Goal: Task Accomplishment & Management: Use online tool/utility

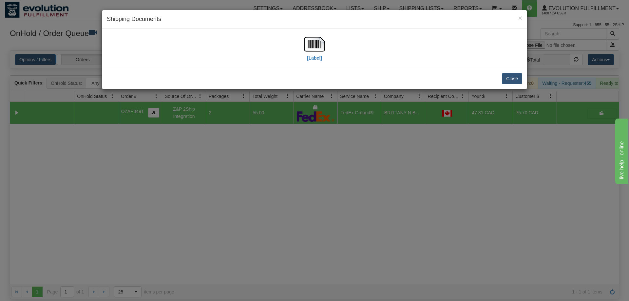
click at [401, 240] on div "× Shipping Documents [Label] Close" at bounding box center [314, 150] width 629 height 301
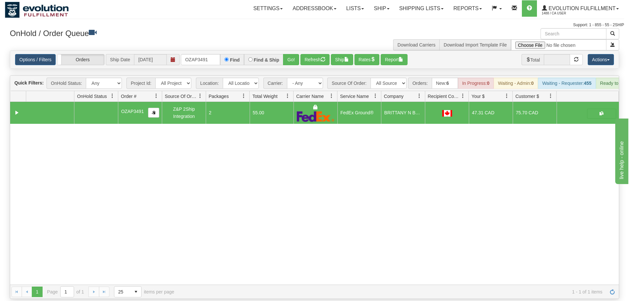
click at [197, 51] on div "Options / Filters Group Shipments Orders Ship Date 08/14/2025 OZAP3491 Find Fin…" at bounding box center [314, 60] width 609 height 18
click at [198, 54] on input "OZAP3491" at bounding box center [200, 59] width 39 height 11
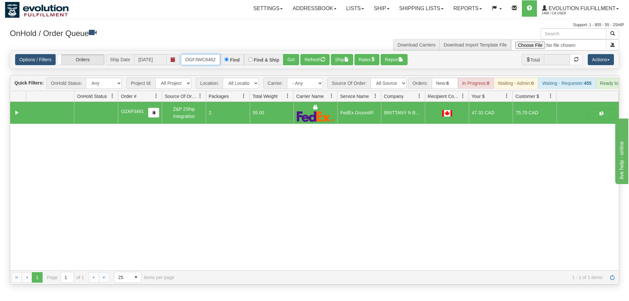
scroll to position [0, 6]
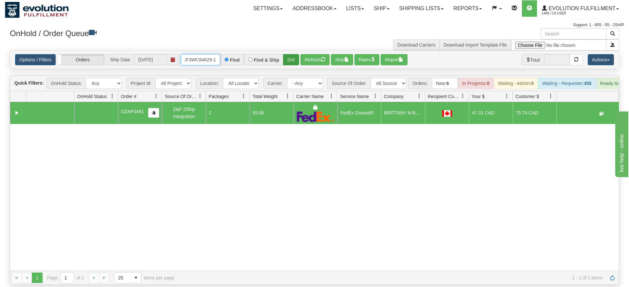
type input "OGF3WC84629-1"
drag, startPoint x: 290, startPoint y: 49, endPoint x: 290, endPoint y: 64, distance: 14.4
click at [290, 64] on div "Is equal to Is not equal to Contains Does not contains CAD USD EUR ZAR [PERSON_…" at bounding box center [314, 167] width 619 height 234
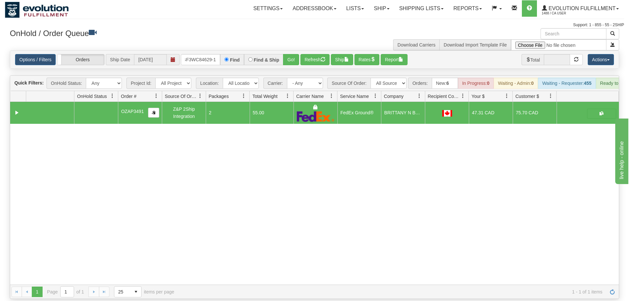
click at [294, 56] on div "Options / Filters Group Shipments Orders Ship Date 08/14/2025 OGF3WC84629-1 Fin…" at bounding box center [314, 60] width 609 height 18
click at [293, 55] on button "Go!" at bounding box center [291, 59] width 16 height 11
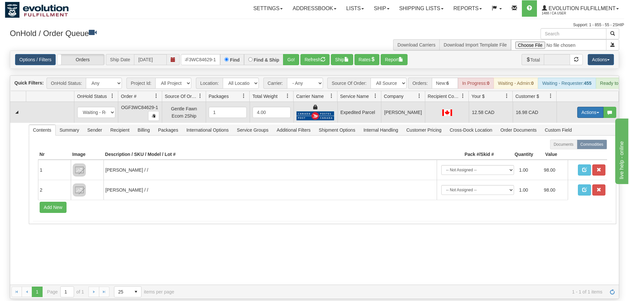
click at [583, 107] on button "Actions" at bounding box center [590, 112] width 26 height 11
click at [571, 146] on link "Ship" at bounding box center [577, 150] width 52 height 9
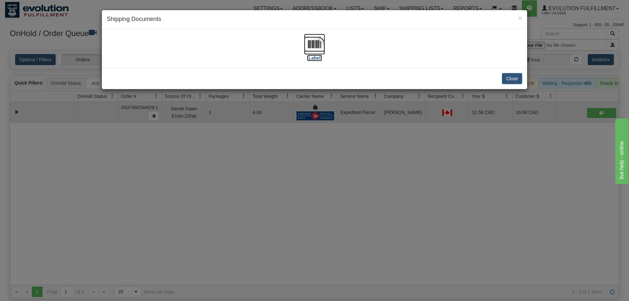
click at [309, 53] on img at bounding box center [314, 44] width 21 height 21
drag, startPoint x: 204, startPoint y: 191, endPoint x: 211, endPoint y: 25, distance: 166.6
click at [204, 190] on div "× Shipping Documents [Label] Close" at bounding box center [314, 150] width 629 height 301
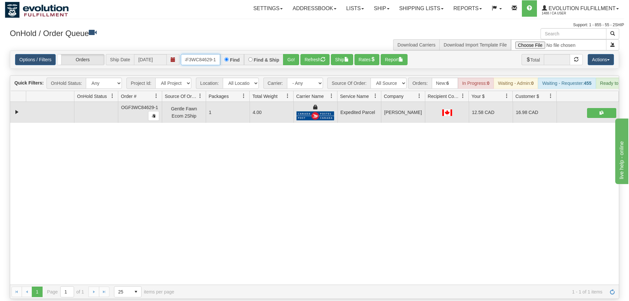
click at [200, 54] on input "OGF3WC84629-1" at bounding box center [200, 59] width 39 height 11
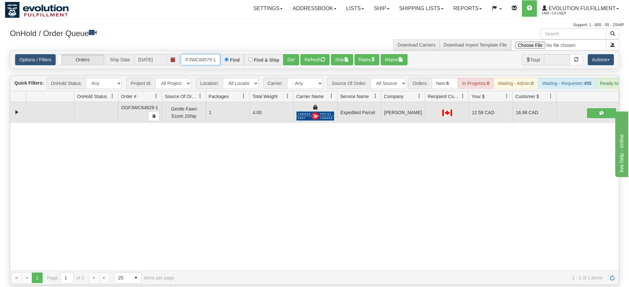
type input "OGF3WC84579-1"
click at [288, 59] on div "Options / Filters Group Shipments Orders Ship Date 08/14/2025 OGF3WC84579-1 Fin…" at bounding box center [314, 60] width 609 height 18
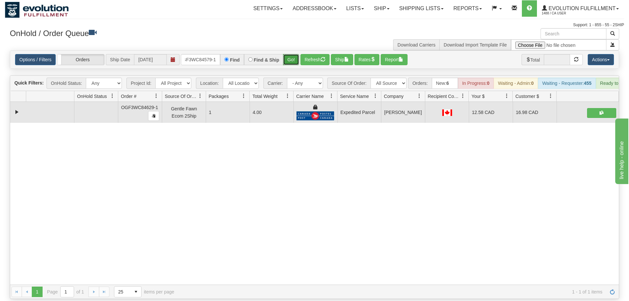
click at [292, 54] on button "Go!" at bounding box center [291, 59] width 16 height 11
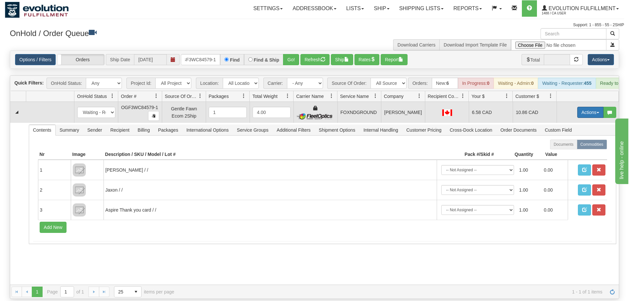
click at [596, 107] on button "Actions" at bounding box center [590, 112] width 26 height 11
click at [567, 148] on span "Ship" at bounding box center [564, 150] width 14 height 5
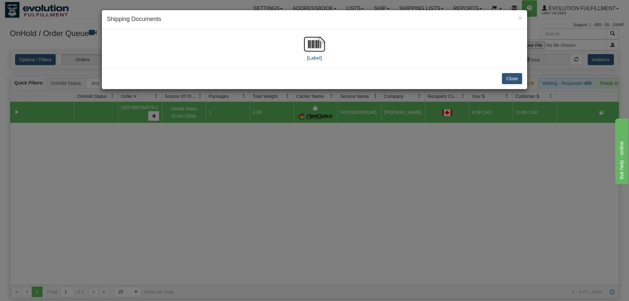
click at [313, 31] on div "[Label]" at bounding box center [314, 48] width 425 height 39
click at [311, 53] on img at bounding box center [314, 44] width 21 height 21
click at [416, 154] on div "× Shipping Documents [Label] Close" at bounding box center [314, 150] width 629 height 301
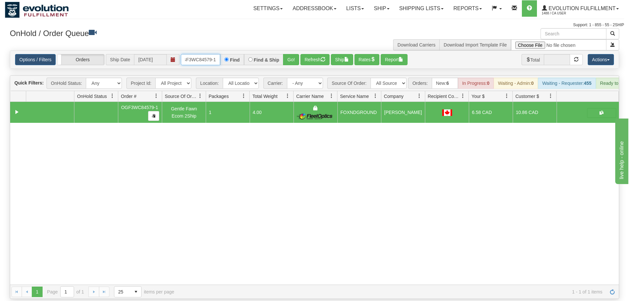
click at [206, 54] on input "OGF3WC84579-1" at bounding box center [200, 59] width 39 height 11
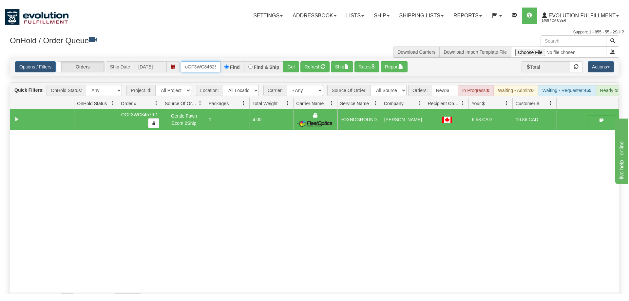
scroll to position [0, 5]
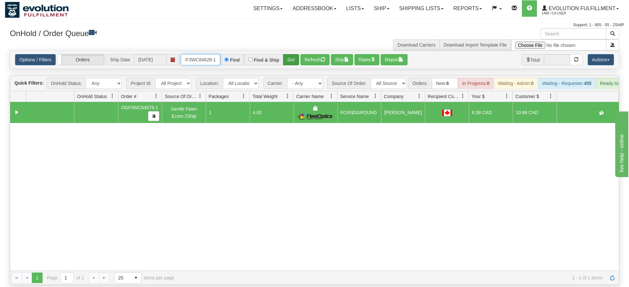
type input "oGF3WC84628-1"
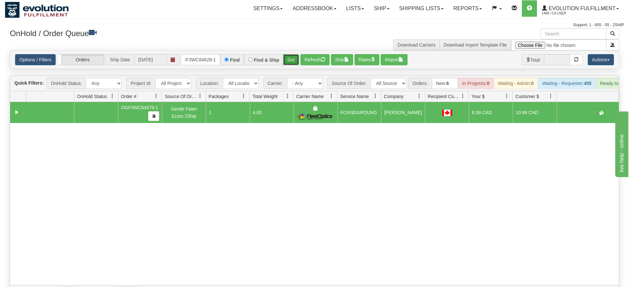
click at [293, 67] on div "Is equal to Is not equal to Contains Does not contains CAD USD EUR ZAR [PERSON_…" at bounding box center [314, 174] width 619 height 249
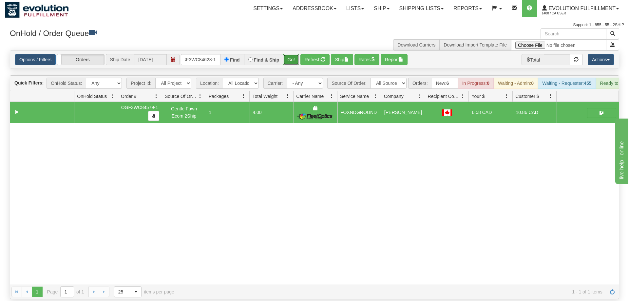
click at [292, 54] on button "Go!" at bounding box center [291, 59] width 16 height 11
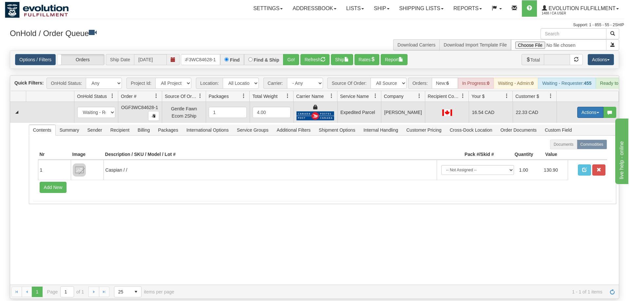
click at [589, 107] on button "Actions" at bounding box center [590, 112] width 26 height 11
click at [564, 148] on span "Ship" at bounding box center [564, 150] width 14 height 5
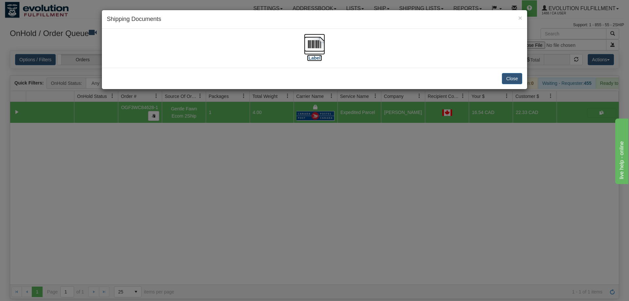
click at [311, 52] on img at bounding box center [314, 44] width 21 height 21
click at [302, 205] on div "× Shipping Documents [Label] Close" at bounding box center [314, 150] width 629 height 301
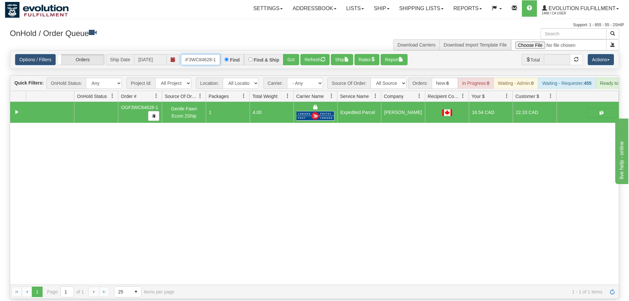
click at [202, 54] on input "oGF3WC84628-1" at bounding box center [200, 59] width 39 height 11
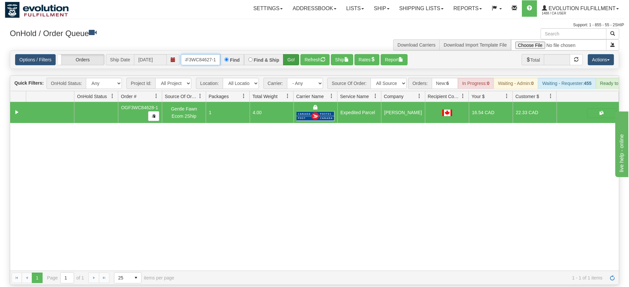
type input "OGF3WC84627-1"
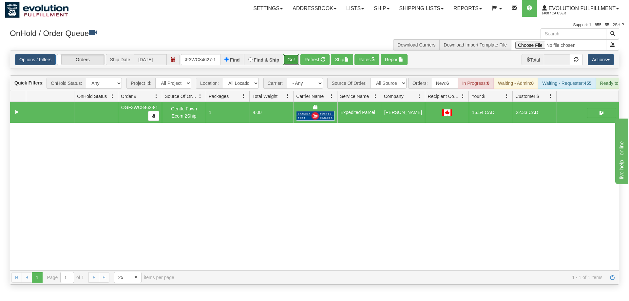
click at [288, 62] on div "Is equal to Is not equal to Contains Does not contains CAD USD EUR ZAR [PERSON_…" at bounding box center [314, 167] width 619 height 234
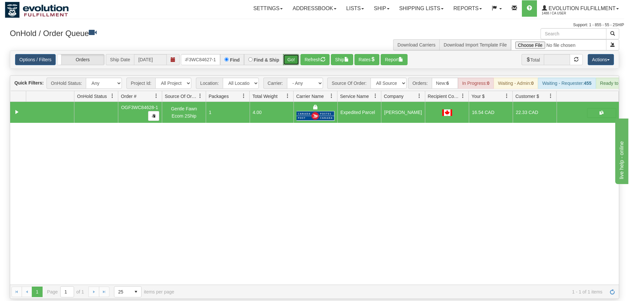
click at [287, 54] on button "Go!" at bounding box center [291, 59] width 16 height 11
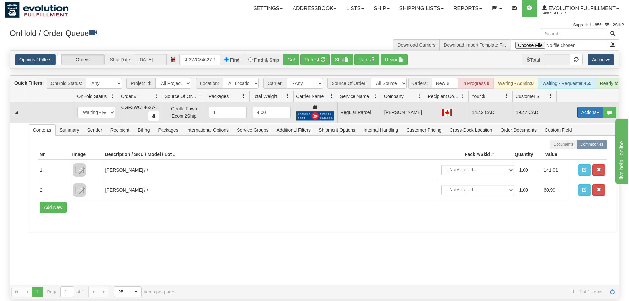
click at [594, 107] on button "Actions" at bounding box center [590, 112] width 26 height 11
click at [579, 139] on span "Rate All Services" at bounding box center [576, 141] width 39 height 5
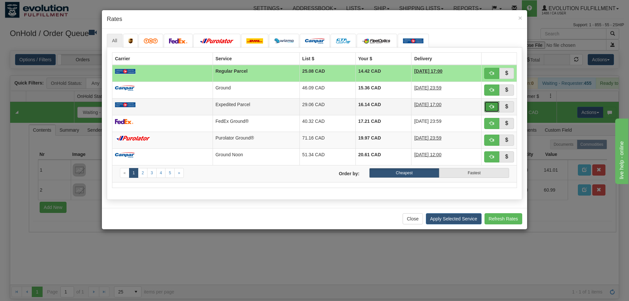
click at [488, 107] on button "button" at bounding box center [491, 106] width 15 height 11
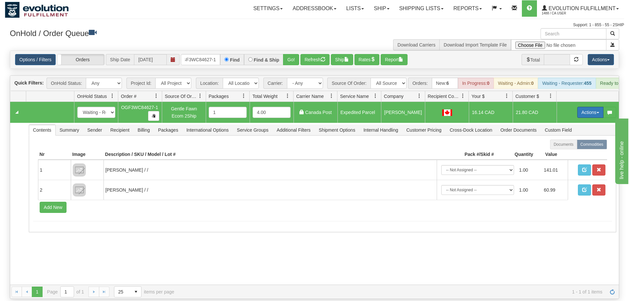
click at [590, 107] on button "Actions" at bounding box center [590, 112] width 26 height 11
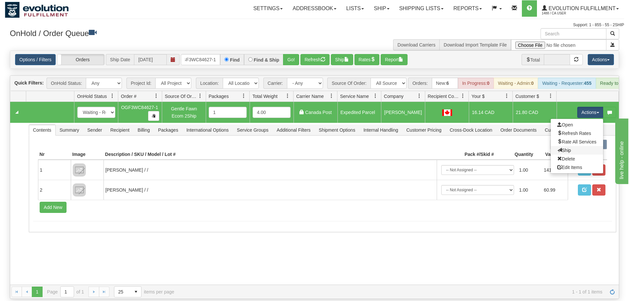
click at [574, 146] on link "Ship" at bounding box center [577, 150] width 52 height 9
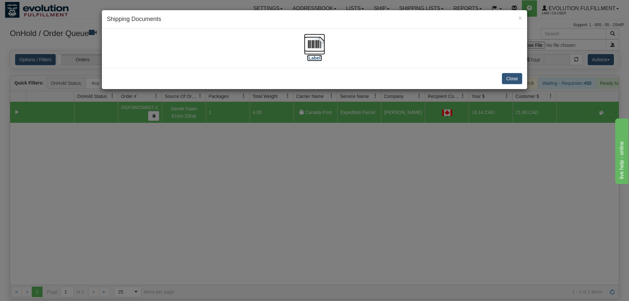
click at [307, 43] on img at bounding box center [314, 44] width 21 height 21
click at [371, 154] on div "× Shipping Documents [Label] Close" at bounding box center [314, 150] width 629 height 301
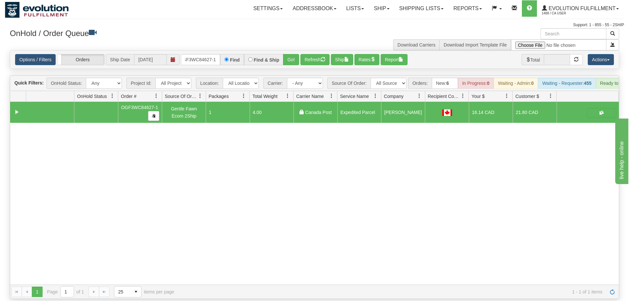
click at [201, 59] on div "Options / Filters Group Shipments Orders Ship Date 08/14/2025 OGF3WC84627-1 Fin…" at bounding box center [314, 59] width 609 height 18
click at [202, 54] on input "OGF3WC84627-1" at bounding box center [200, 59] width 39 height 11
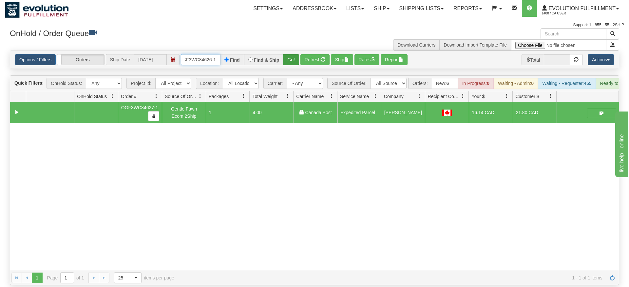
type input "OGF3WC84626-1"
click at [292, 62] on div "Is equal to Is not equal to Contains Does not contains CAD USD EUR ZAR [PERSON_…" at bounding box center [314, 167] width 619 height 234
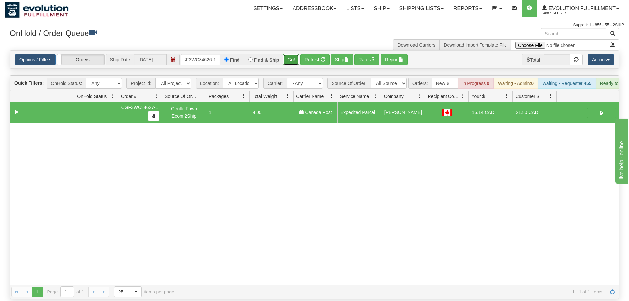
click at [292, 54] on button "Go!" at bounding box center [291, 59] width 16 height 11
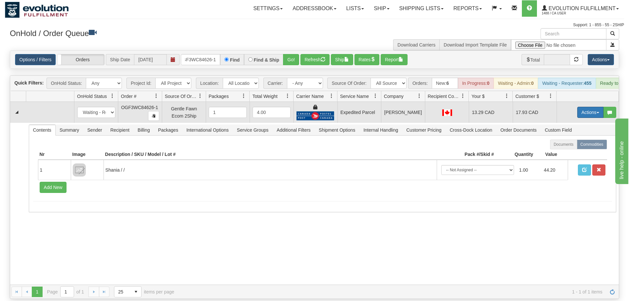
click at [593, 107] on button "Actions" at bounding box center [590, 112] width 26 height 11
click at [578, 146] on link "Ship" at bounding box center [577, 150] width 52 height 9
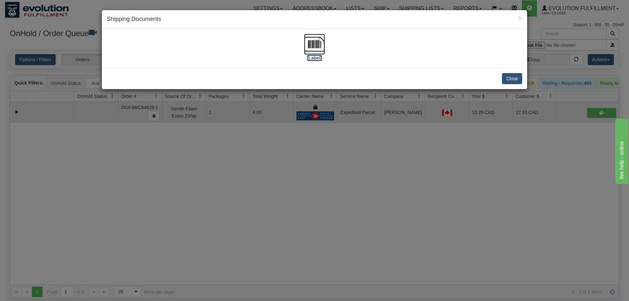
click at [317, 44] on img at bounding box center [314, 44] width 21 height 21
click at [256, 216] on div "× Shipping Documents [Label] Close" at bounding box center [314, 150] width 629 height 301
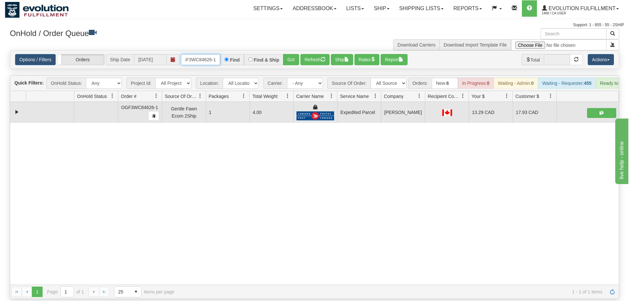
click at [200, 54] on input "OGF3WC84626-1" at bounding box center [200, 59] width 39 height 11
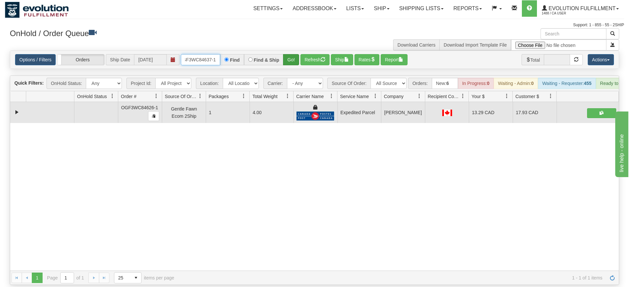
type input "oGF3WC84637-1"
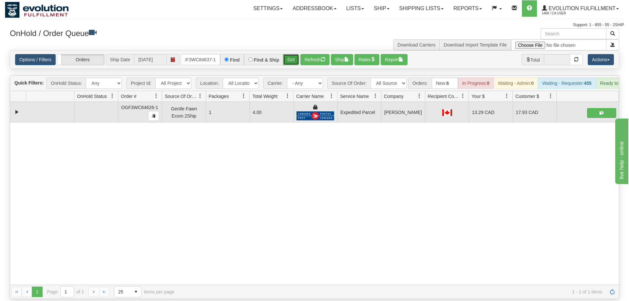
click at [287, 63] on div "Is equal to Is not equal to Contains Does not contains CAD USD EUR ZAR [PERSON_…" at bounding box center [314, 174] width 619 height 249
click at [286, 54] on button "Go!" at bounding box center [291, 59] width 16 height 11
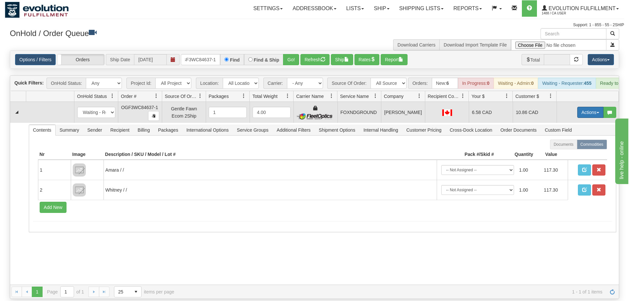
click at [592, 107] on button "Actions" at bounding box center [590, 112] width 26 height 11
click at [569, 148] on span "Ship" at bounding box center [564, 150] width 14 height 5
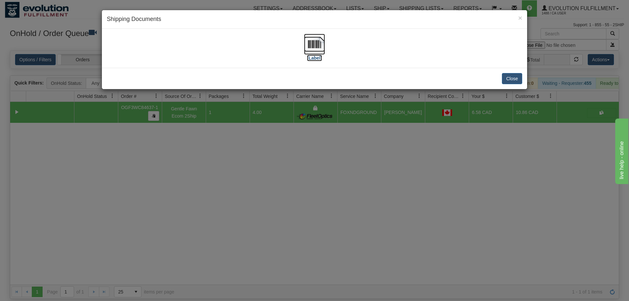
click at [321, 39] on img at bounding box center [314, 44] width 21 height 21
click at [219, 141] on div "× Shipping Documents [Label] Close" at bounding box center [314, 150] width 629 height 301
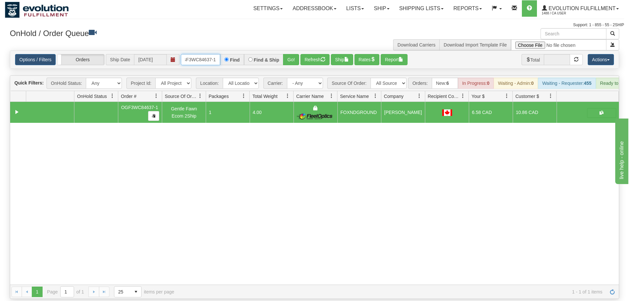
click at [216, 54] on input "oGF3WC84637-1" at bounding box center [200, 59] width 39 height 11
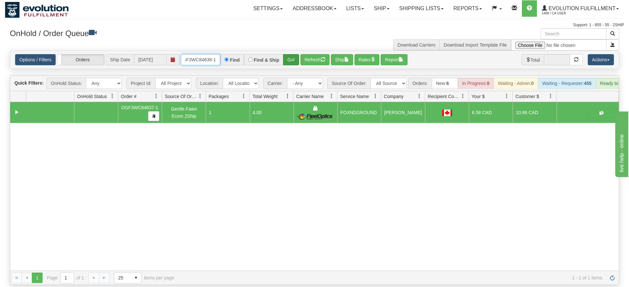
type input "OGF3WC84638-1"
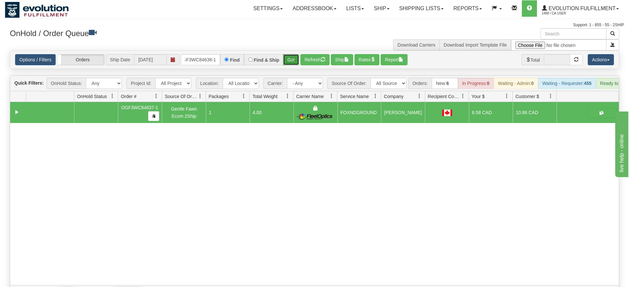
drag, startPoint x: 296, startPoint y: 51, endPoint x: 291, endPoint y: 61, distance: 10.8
click at [295, 66] on div "Is equal to Is not equal to Contains Does not contains CAD USD EUR ZAR [PERSON_…" at bounding box center [314, 174] width 619 height 249
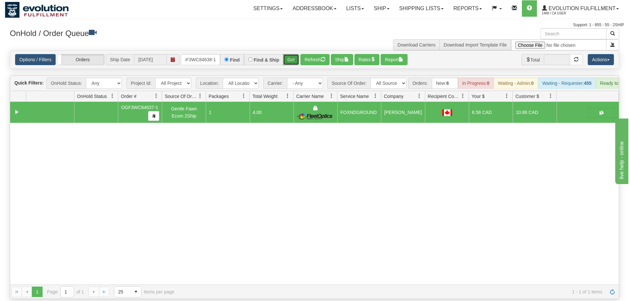
click at [290, 54] on button "Go!" at bounding box center [291, 59] width 16 height 11
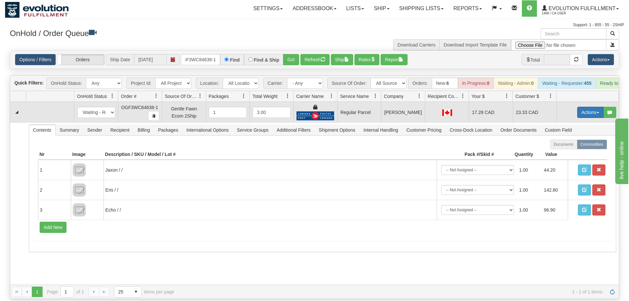
click at [583, 107] on button "Actions" at bounding box center [590, 112] width 26 height 11
click at [572, 139] on span "Rate All Services" at bounding box center [576, 141] width 39 height 5
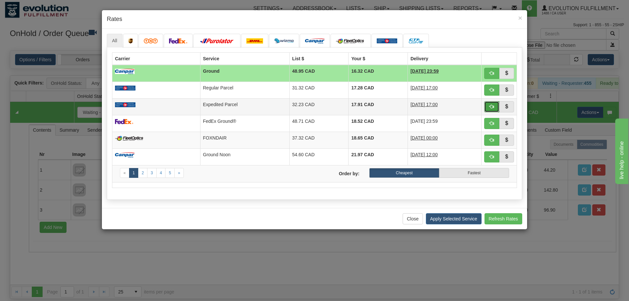
click at [487, 106] on button "button" at bounding box center [491, 106] width 15 height 11
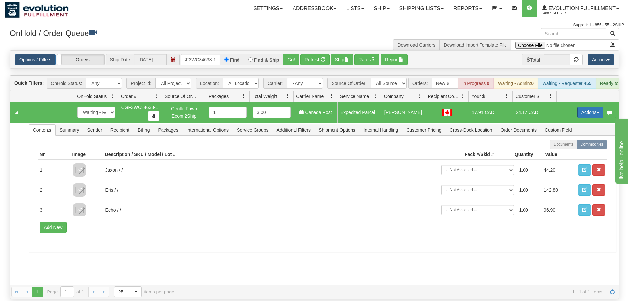
click at [585, 107] on button "Actions" at bounding box center [590, 112] width 26 height 11
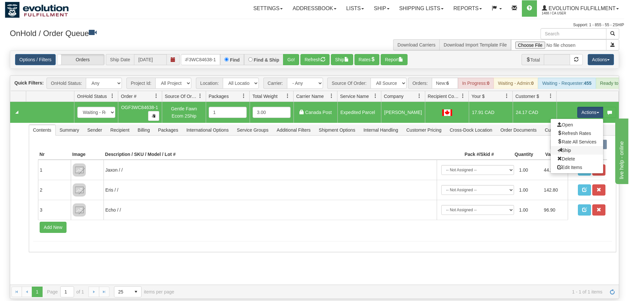
click at [573, 146] on link "Ship" at bounding box center [577, 150] width 52 height 9
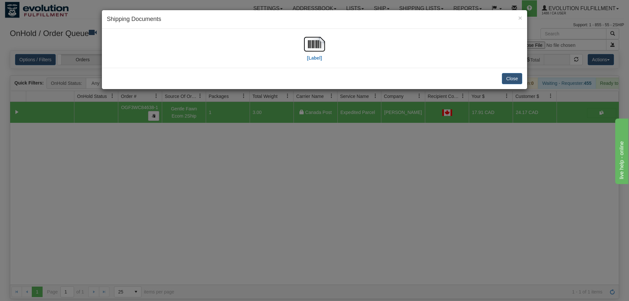
click at [302, 42] on div "[Label]" at bounding box center [314, 48] width 415 height 29
click at [310, 46] on img at bounding box center [314, 44] width 21 height 21
drag, startPoint x: 297, startPoint y: 188, endPoint x: 252, endPoint y: 58, distance: 137.5
click at [297, 188] on div "× Shipping Documents [Label] Close" at bounding box center [314, 150] width 629 height 301
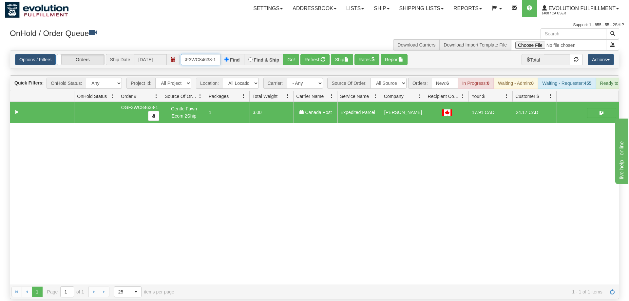
click at [206, 54] on input "OGF3WC84638-1" at bounding box center [200, 59] width 39 height 11
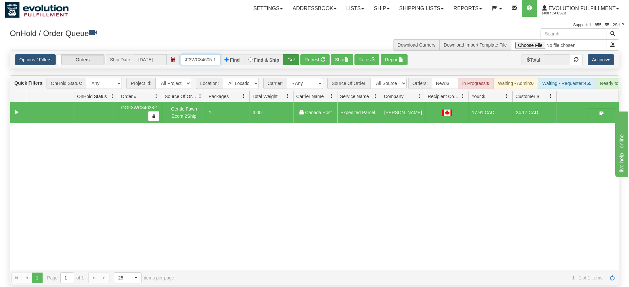
type input "OGF3WC84605-1"
click at [295, 63] on div "Is equal to Is not equal to Contains Does not contains CAD USD EUR ZAR [PERSON_…" at bounding box center [314, 167] width 619 height 234
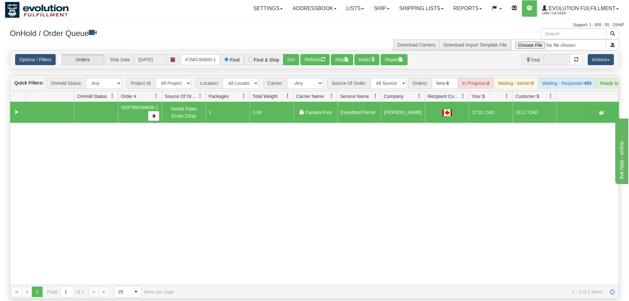
click at [293, 56] on div "Options / Filters Group Shipments Orders Ship Date 08/14/2025 OGF3WC84605-1 Fin…" at bounding box center [314, 60] width 609 height 18
click at [293, 54] on button "Go!" at bounding box center [291, 59] width 16 height 11
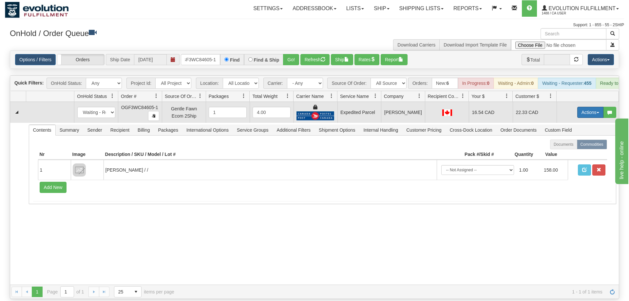
drag, startPoint x: 574, startPoint y: 107, endPoint x: 582, endPoint y: 104, distance: 8.4
click at [582, 104] on td "Actions Open Refresh Rates Rate All Services Ship Delete Edit Items" at bounding box center [588, 112] width 62 height 21
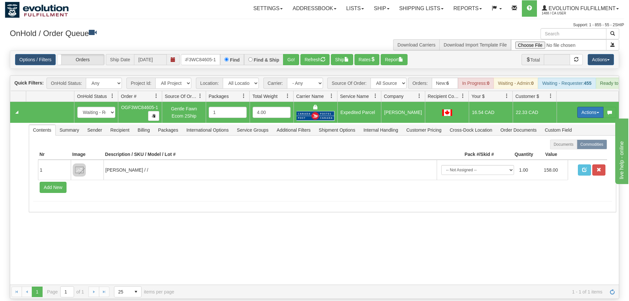
click at [582, 107] on button "Actions" at bounding box center [590, 112] width 26 height 11
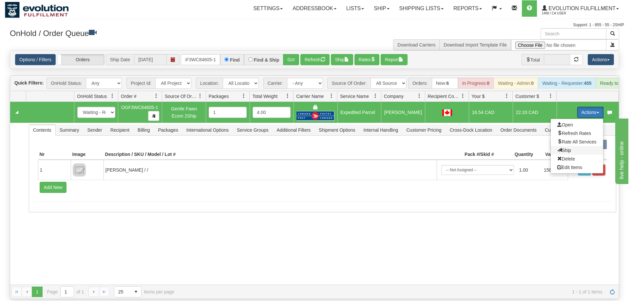
click at [562, 148] on span "Ship" at bounding box center [564, 150] width 14 height 5
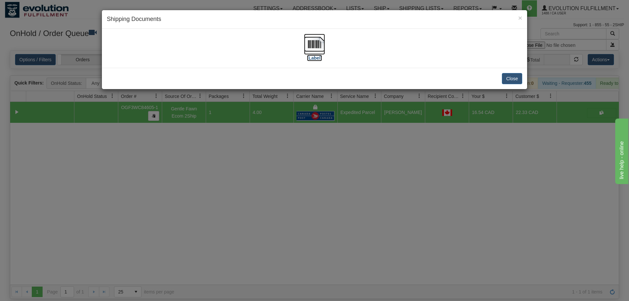
click at [315, 50] on img at bounding box center [314, 44] width 21 height 21
click at [386, 180] on div "× Shipping Documents [Label] Close" at bounding box center [314, 150] width 629 height 301
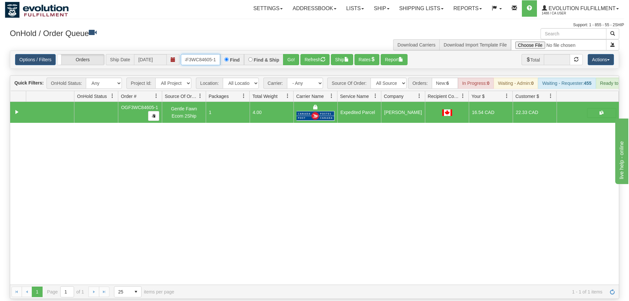
click at [186, 54] on input "OGF3WC84605-1" at bounding box center [200, 59] width 39 height 11
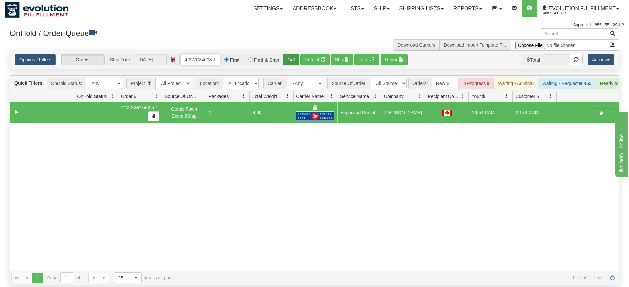
type input "oGF3WC84608-1"
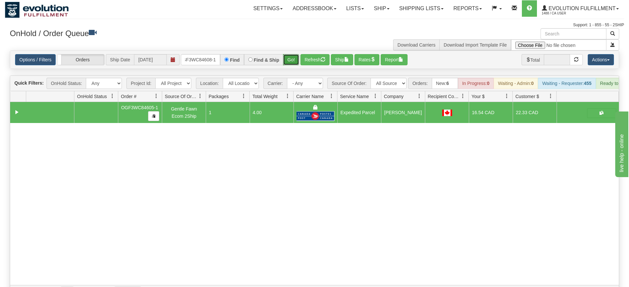
click at [296, 63] on div "Is equal to Is not equal to Contains Does not contains CAD USD EUR ZAR [PERSON_…" at bounding box center [314, 174] width 619 height 249
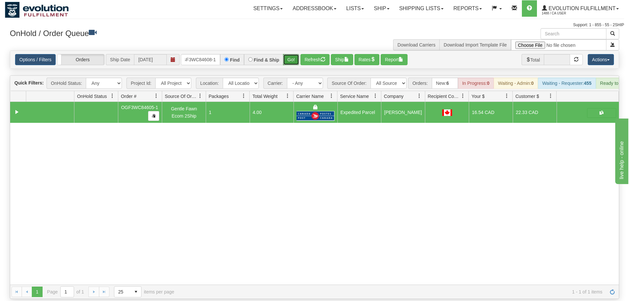
click at [292, 54] on button "Go!" at bounding box center [291, 59] width 16 height 11
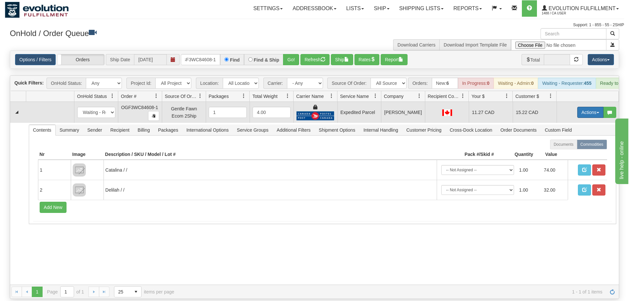
click at [588, 107] on button "Actions" at bounding box center [590, 112] width 26 height 11
click at [577, 146] on link "Ship" at bounding box center [577, 150] width 52 height 9
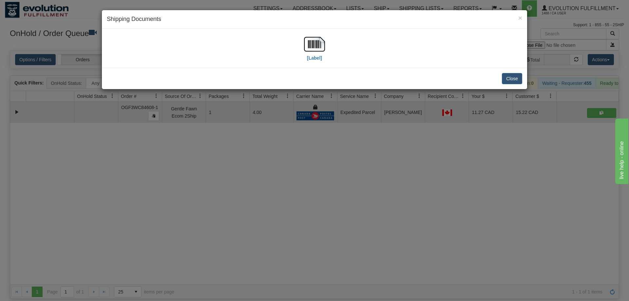
click at [304, 55] on div "[Label]" at bounding box center [314, 48] width 21 height 29
click at [318, 45] on img at bounding box center [314, 44] width 21 height 21
click at [272, 185] on div "× Shipping Documents [Label] Close" at bounding box center [314, 150] width 629 height 301
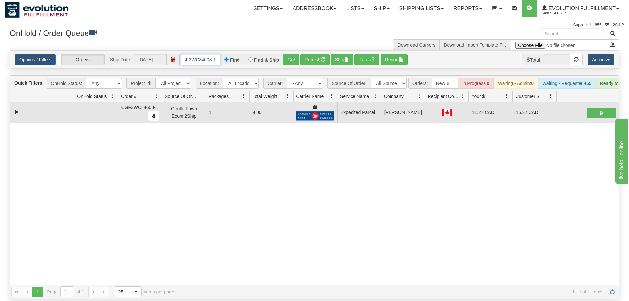
click at [201, 54] on input "oGF3WC84608-1" at bounding box center [200, 59] width 39 height 11
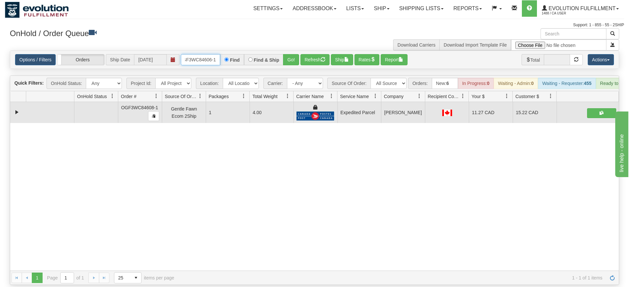
type input "OGF3WC84606-1"
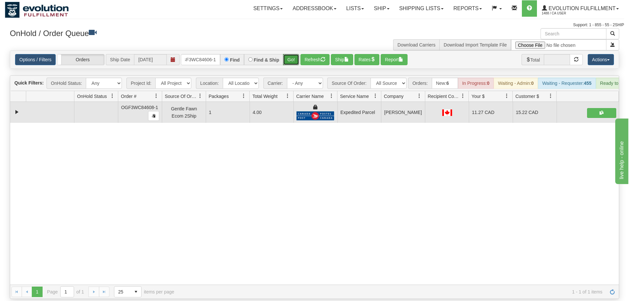
click at [293, 67] on div "Is equal to Is not equal to Contains Does not contains CAD USD EUR ZAR [PERSON_…" at bounding box center [314, 174] width 619 height 249
click at [294, 54] on button "Go!" at bounding box center [291, 59] width 16 height 11
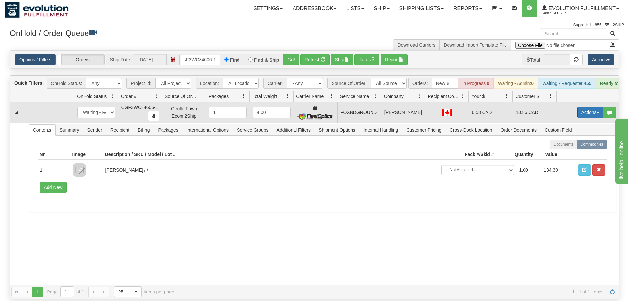
click at [589, 107] on button "Actions" at bounding box center [590, 112] width 26 height 11
click at [579, 146] on link "Ship" at bounding box center [577, 150] width 52 height 9
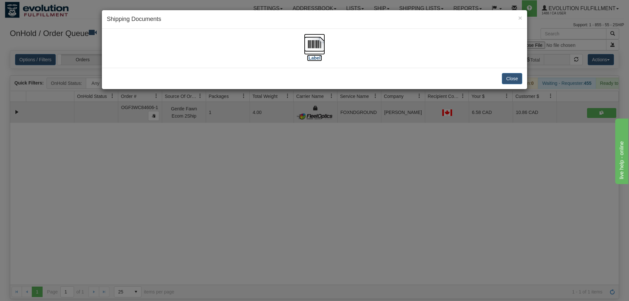
click at [313, 50] on img at bounding box center [314, 44] width 21 height 21
click at [384, 209] on div "× Shipping Documents [Label] Close" at bounding box center [314, 150] width 629 height 301
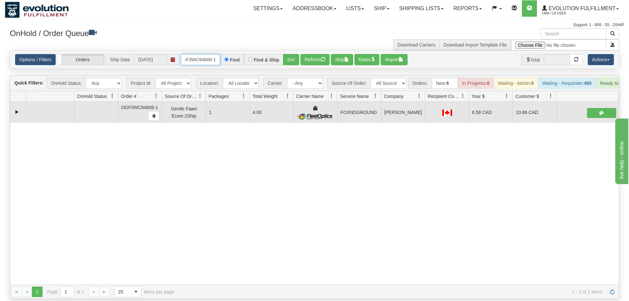
click at [213, 54] on input "OGF3WC84606-1" at bounding box center [200, 59] width 39 height 11
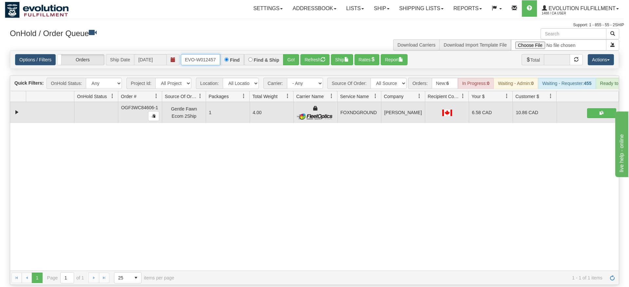
type input "oRSCEVO-W012457"
click at [293, 66] on div "Is equal to Is not equal to Contains Does not contains CAD USD EUR ZAR [PERSON_…" at bounding box center [314, 167] width 619 height 234
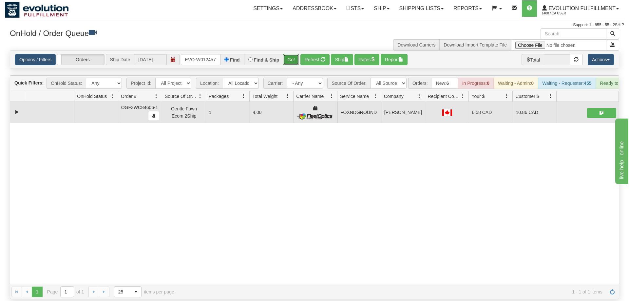
click at [290, 54] on button "Go!" at bounding box center [291, 59] width 16 height 11
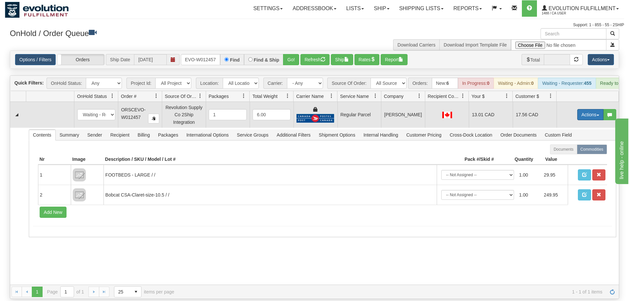
click at [591, 109] on button "Actions" at bounding box center [590, 114] width 26 height 11
click at [570, 142] on span "Rate All Services" at bounding box center [576, 144] width 39 height 5
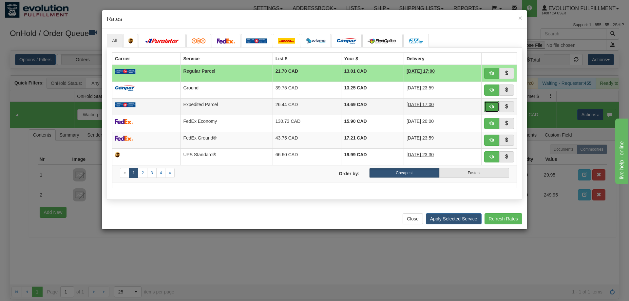
click at [493, 105] on span "button" at bounding box center [491, 106] width 5 height 5
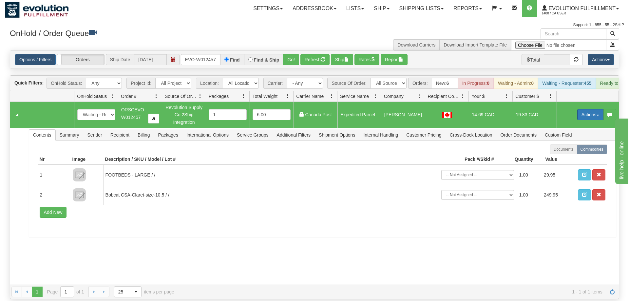
click at [590, 109] on button "Actions" at bounding box center [590, 114] width 26 height 11
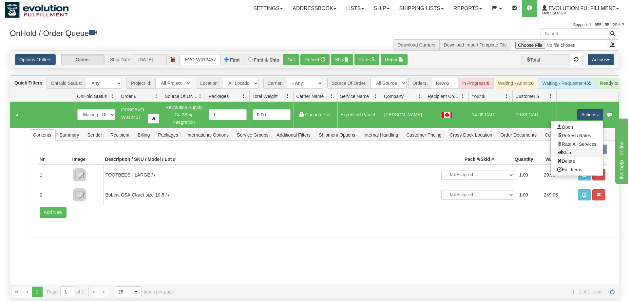
click at [579, 148] on link "Ship" at bounding box center [577, 152] width 52 height 9
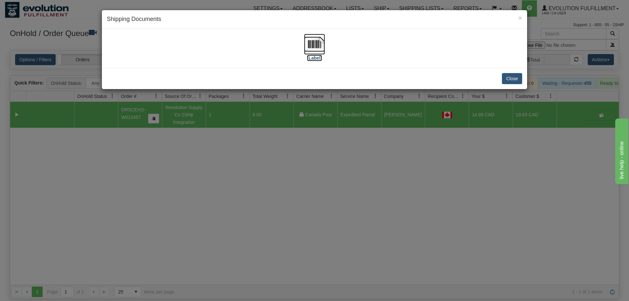
click at [314, 49] on img at bounding box center [314, 44] width 21 height 21
drag, startPoint x: 369, startPoint y: 219, endPoint x: 190, endPoint y: 42, distance: 252.0
click at [368, 217] on div "× Shipping Documents [Label] Close" at bounding box center [314, 150] width 629 height 301
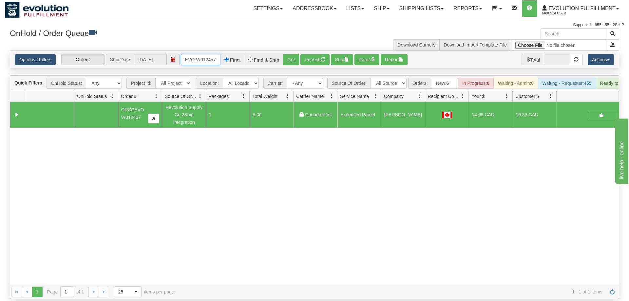
drag, startPoint x: 204, startPoint y: 51, endPoint x: 212, endPoint y: 52, distance: 7.6
click at [206, 54] on input "oRSCEVO-W012457" at bounding box center [200, 59] width 39 height 11
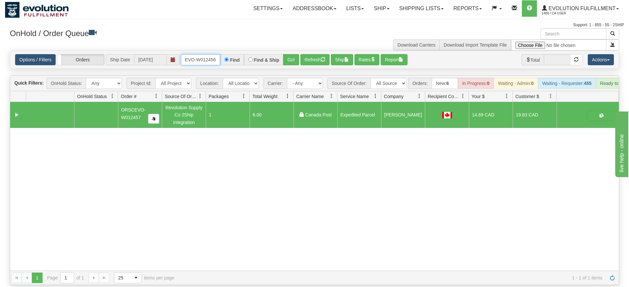
type input "oRSCEVO-W012456"
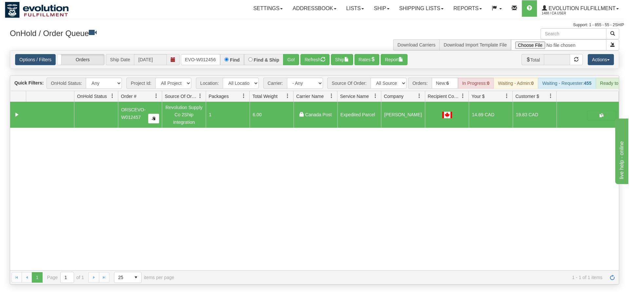
click at [296, 58] on div "Options / Filters Group Shipments Orders Ship Date 08/14/2025 oRSCEVO-W012456 F…" at bounding box center [314, 60] width 609 height 18
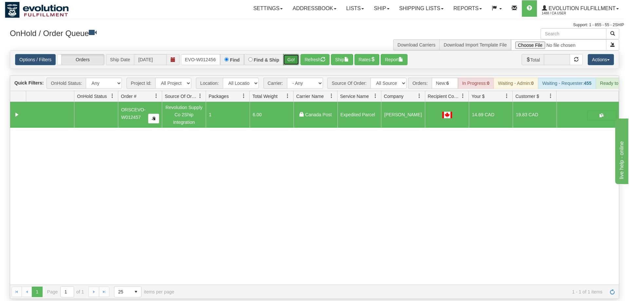
click at [294, 54] on button "Go!" at bounding box center [291, 59] width 16 height 11
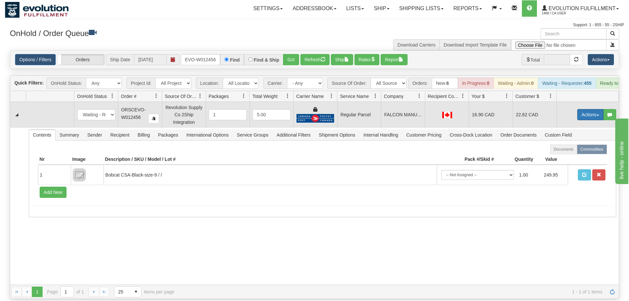
click at [591, 109] on button "Actions" at bounding box center [590, 114] width 26 height 11
click at [577, 142] on span "Rate All Services" at bounding box center [576, 144] width 39 height 5
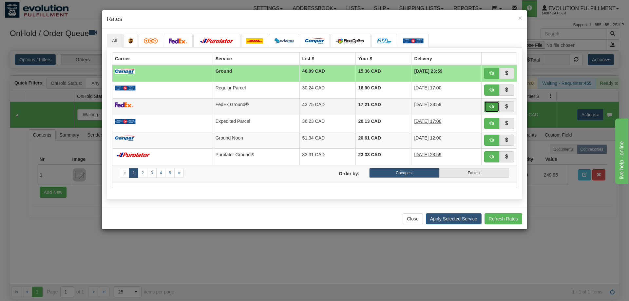
click at [494, 108] on button "button" at bounding box center [491, 106] width 15 height 11
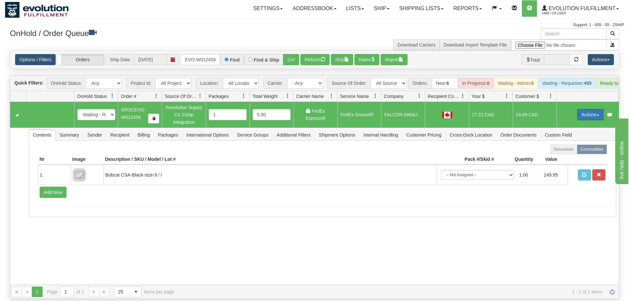
click at [587, 109] on button "Actions" at bounding box center [590, 114] width 26 height 11
click at [562, 150] on span "Ship" at bounding box center [564, 152] width 14 height 5
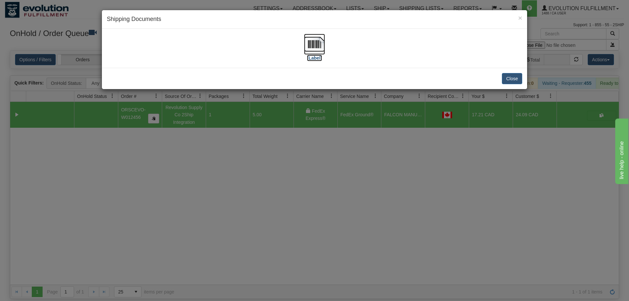
click at [311, 40] on img at bounding box center [314, 44] width 21 height 21
click at [276, 193] on div "× Shipping Documents [Label] Close" at bounding box center [314, 150] width 629 height 301
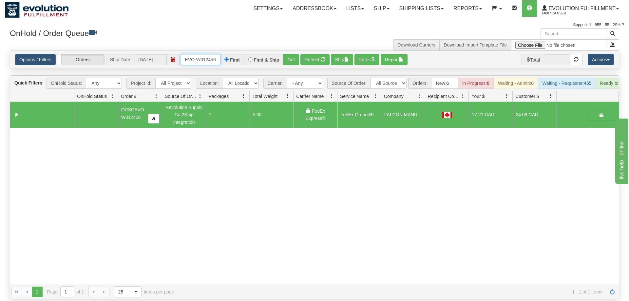
click at [196, 54] on input "oRSCEVO-W012456" at bounding box center [200, 59] width 39 height 11
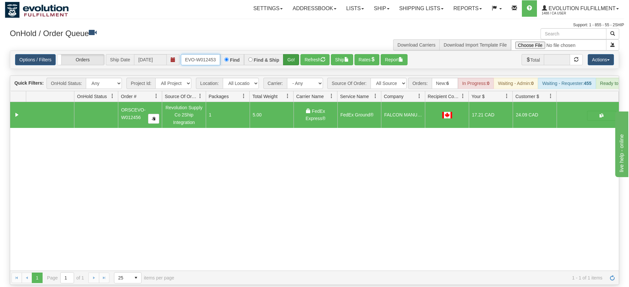
type input "ORSCEVO-W012453"
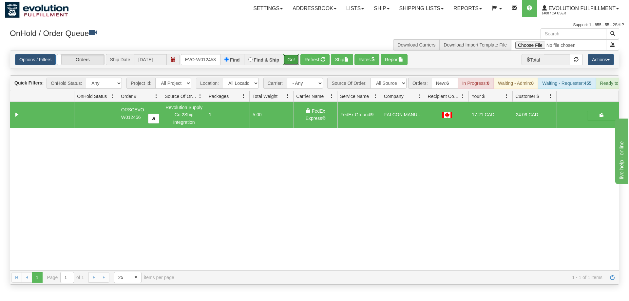
click at [285, 67] on div "Is equal to Is not equal to Contains Does not contains CAD USD EUR ZAR [PERSON_…" at bounding box center [314, 167] width 619 height 234
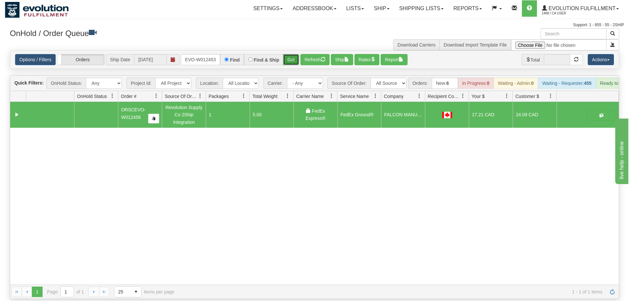
click at [291, 54] on button "Go!" at bounding box center [291, 59] width 16 height 11
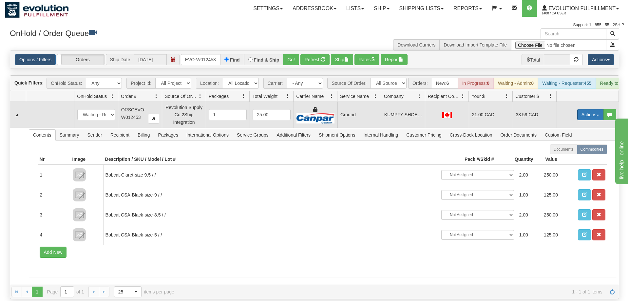
click at [587, 109] on button "Actions" at bounding box center [590, 114] width 26 height 11
click at [563, 150] on span "Ship" at bounding box center [564, 152] width 14 height 5
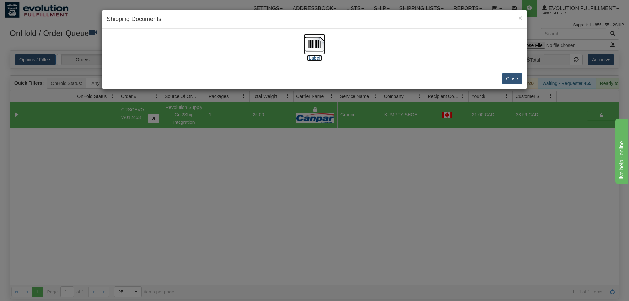
click at [319, 36] on img at bounding box center [314, 44] width 21 height 21
click at [194, 194] on div "× Shipping Documents [Label] Close" at bounding box center [314, 150] width 629 height 301
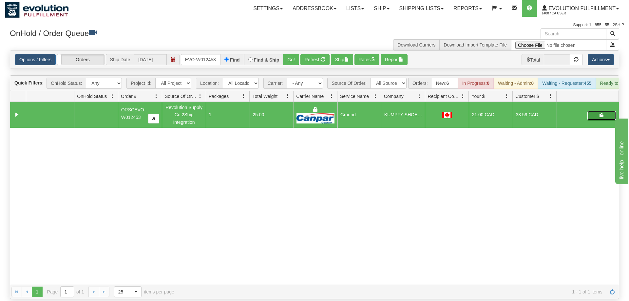
click at [596, 111] on button "button" at bounding box center [601, 116] width 29 height 10
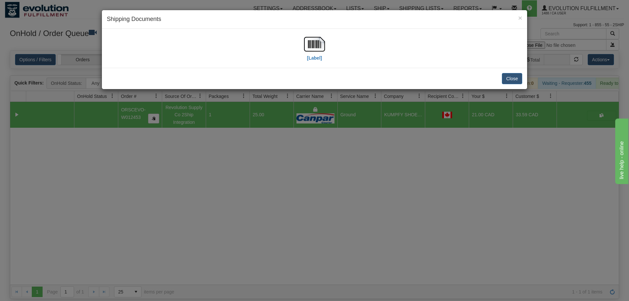
drag, startPoint x: 310, startPoint y: 164, endPoint x: 312, endPoint y: 146, distance: 17.5
click at [310, 163] on div "× Shipping Documents [Label] Close" at bounding box center [314, 150] width 629 height 301
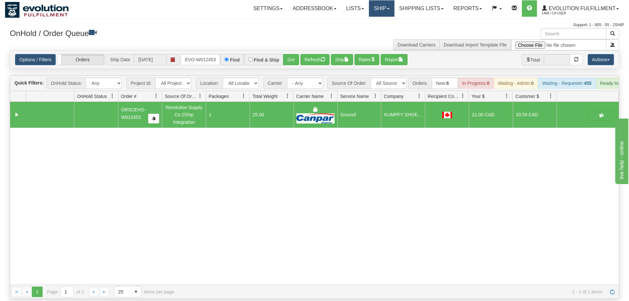
click at [388, 7] on link "Ship" at bounding box center [381, 8] width 25 height 16
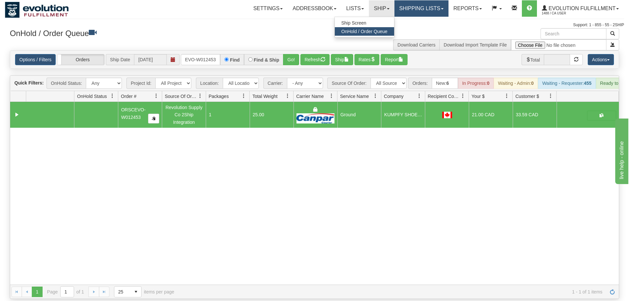
click at [425, 7] on link "Shipping lists" at bounding box center [421, 8] width 54 height 16
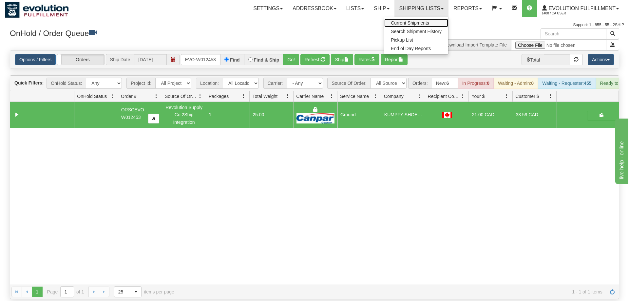
click at [421, 26] on link "Current Shipments" at bounding box center [416, 23] width 64 height 9
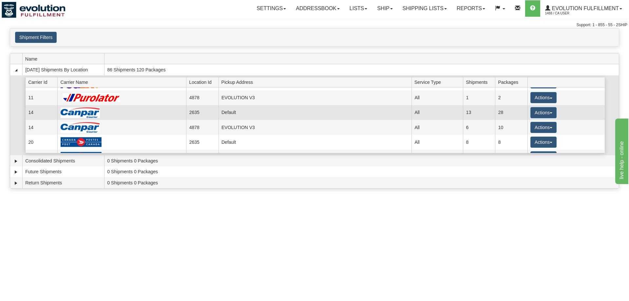
scroll to position [31, 0]
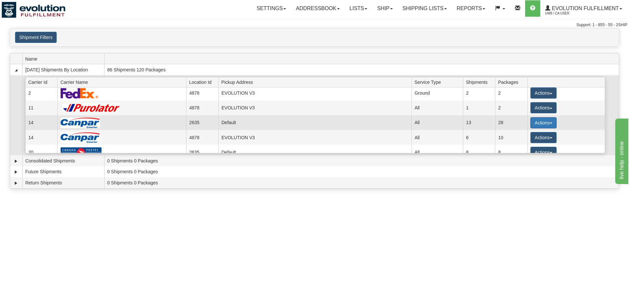
click at [547, 126] on button "Actions" at bounding box center [543, 122] width 26 height 11
click at [546, 124] on button "Actions" at bounding box center [543, 122] width 26 height 11
click at [41, 125] on td "14" at bounding box center [41, 122] width 32 height 15
click at [72, 122] on img at bounding box center [80, 123] width 39 height 10
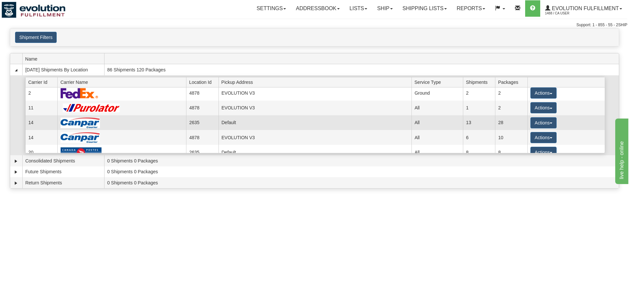
click at [35, 119] on td "14" at bounding box center [41, 122] width 32 height 15
click at [543, 126] on button "Actions" at bounding box center [543, 122] width 26 height 11
click at [550, 120] on button "Actions" at bounding box center [543, 122] width 26 height 11
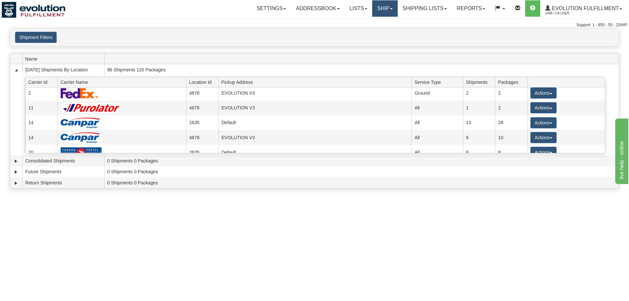
click at [372, 12] on link "Ship" at bounding box center [384, 8] width 25 height 16
click at [429, 9] on link "Shipping lists" at bounding box center [425, 8] width 54 height 16
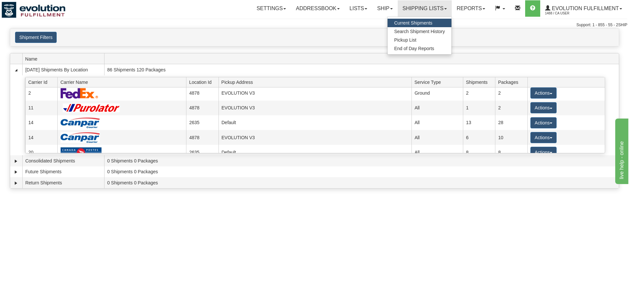
click at [419, 21] on span "Current Shipments" at bounding box center [413, 22] width 38 height 5
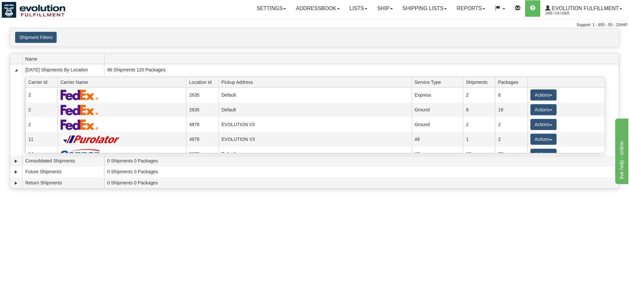
click at [45, 25] on div "Support: 1 - 855 - 55 - 2SHIP" at bounding box center [315, 25] width 626 height 6
click at [42, 34] on button "Shipment Filters" at bounding box center [36, 37] width 42 height 11
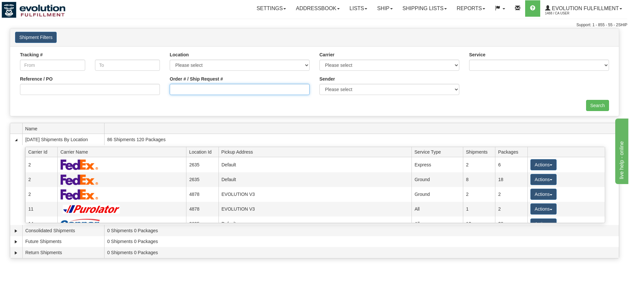
click at [284, 92] on input "Order # / Ship Request #" at bounding box center [240, 89] width 140 height 11
type input "248831"
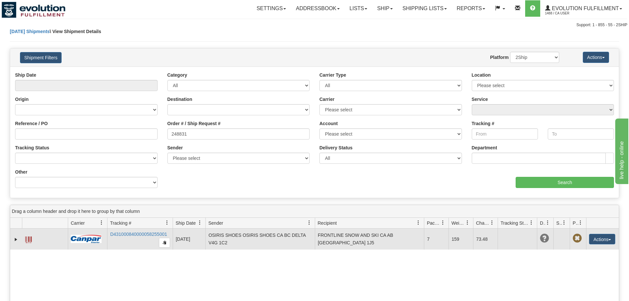
click at [23, 243] on td at bounding box center [45, 239] width 46 height 21
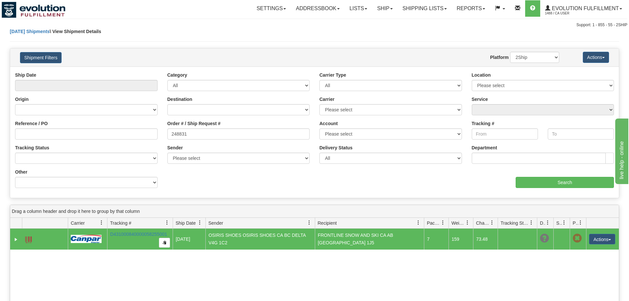
click at [25, 241] on td at bounding box center [45, 239] width 46 height 21
click at [30, 237] on span at bounding box center [28, 240] width 7 height 7
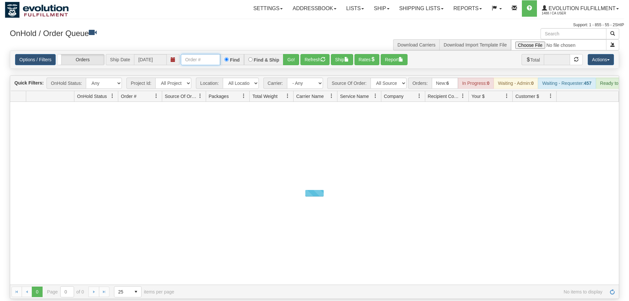
click at [198, 54] on input "text" at bounding box center [200, 59] width 39 height 11
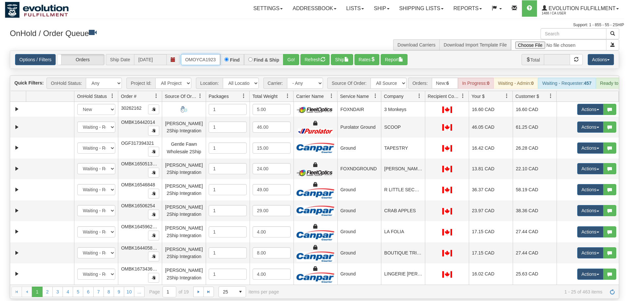
scroll to position [0, 7]
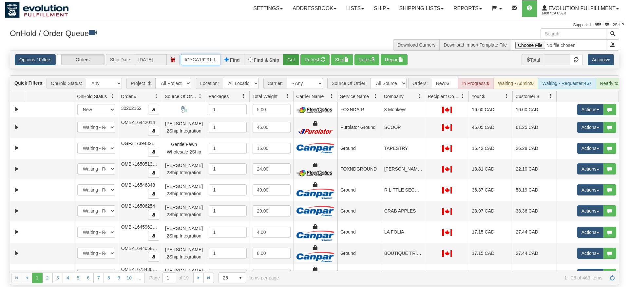
type input "OMOYCA19231-1"
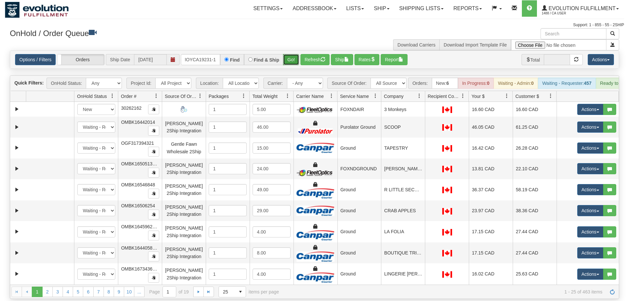
click at [291, 60] on div "Is equal to Is not equal to Contains Does not contains CAD USD EUR ZAR [PERSON_…" at bounding box center [314, 174] width 619 height 249
click at [293, 54] on button "Go!" at bounding box center [291, 59] width 16 height 11
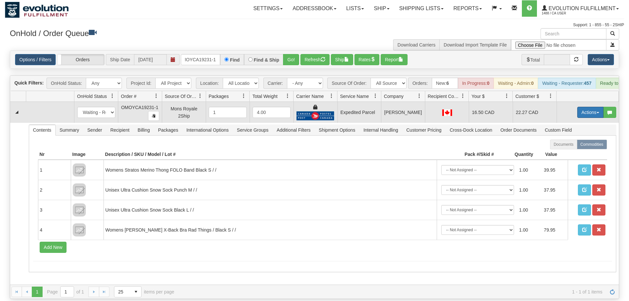
click at [601, 107] on button "Actions" at bounding box center [590, 112] width 26 height 11
click at [566, 148] on span "Ship" at bounding box center [564, 150] width 14 height 5
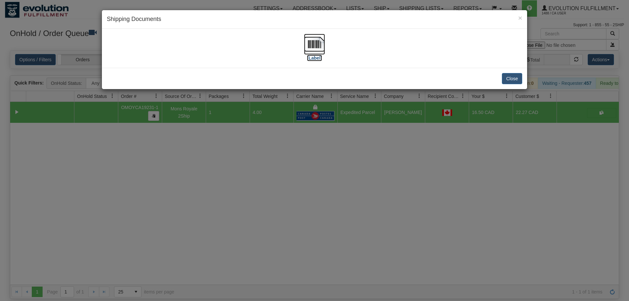
click at [313, 46] on img at bounding box center [314, 44] width 21 height 21
drag, startPoint x: 202, startPoint y: 167, endPoint x: 202, endPoint y: 155, distance: 12.1
click at [202, 164] on div "× Shipping Documents [Label] Close" at bounding box center [314, 150] width 629 height 301
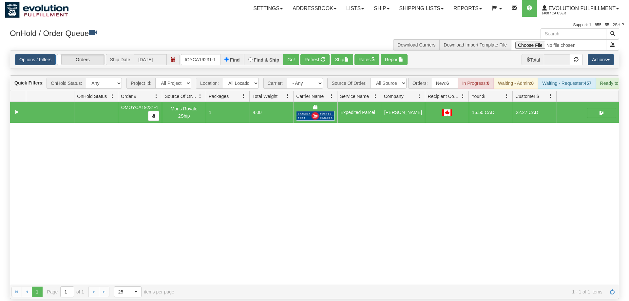
click at [201, 61] on div "Is equal to Is not equal to Contains Does not contains CAD USD EUR ZAR [PERSON_…" at bounding box center [314, 174] width 619 height 249
click at [200, 54] on input "OMOYCA19231-1" at bounding box center [200, 59] width 39 height 11
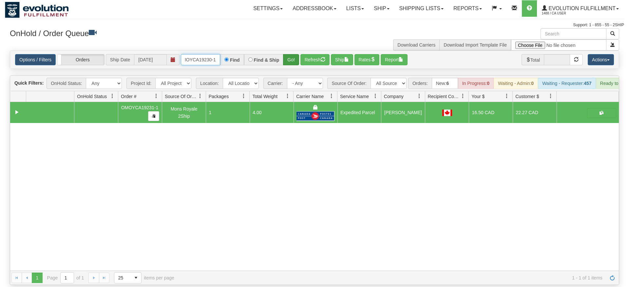
type input "OMOYCA19230-1"
drag, startPoint x: 293, startPoint y: 51, endPoint x: 288, endPoint y: 66, distance: 15.8
click at [288, 66] on div "Is equal to Is not equal to Contains Does not contains CAD USD EUR ZAR [PERSON_…" at bounding box center [314, 167] width 619 height 234
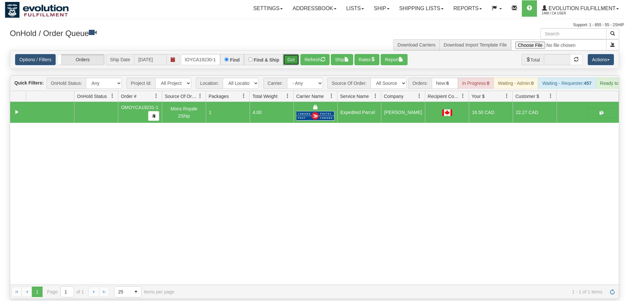
click at [288, 54] on button "Go!" at bounding box center [291, 59] width 16 height 11
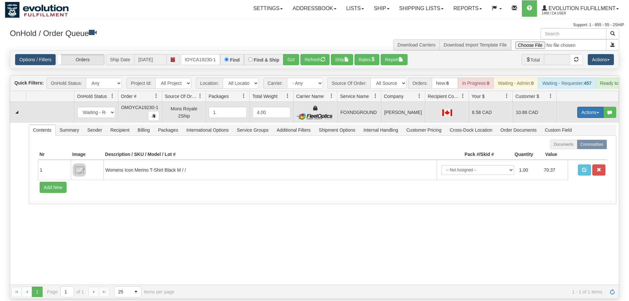
click at [589, 107] on button "Actions" at bounding box center [590, 112] width 26 height 11
click at [569, 148] on span "Ship" at bounding box center [564, 150] width 14 height 5
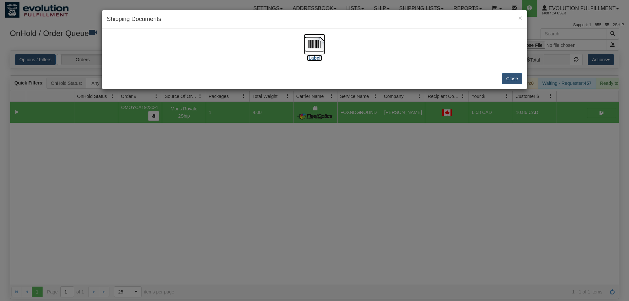
click at [306, 50] on img at bounding box center [314, 44] width 21 height 21
drag, startPoint x: 337, startPoint y: 169, endPoint x: 222, endPoint y: 58, distance: 159.4
click at [334, 160] on div "× Shipping Documents [Label] Close" at bounding box center [314, 150] width 629 height 301
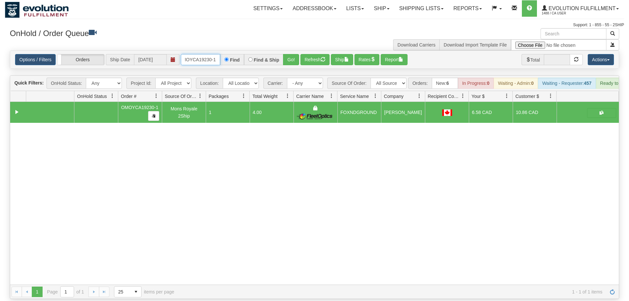
click at [200, 54] on input "OMOYCA19230-1" at bounding box center [200, 59] width 39 height 11
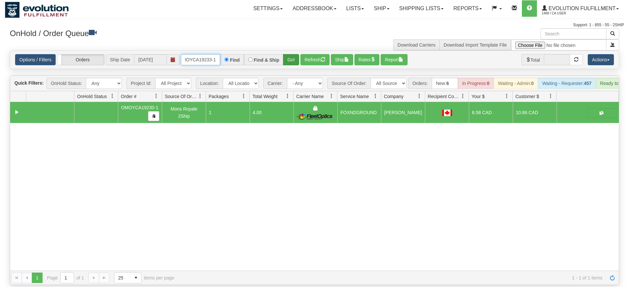
type input "OMOYCA19233-1"
click at [295, 62] on div "Is equal to Is not equal to Contains Does not contains CAD USD EUR ZAR [PERSON_…" at bounding box center [314, 167] width 619 height 234
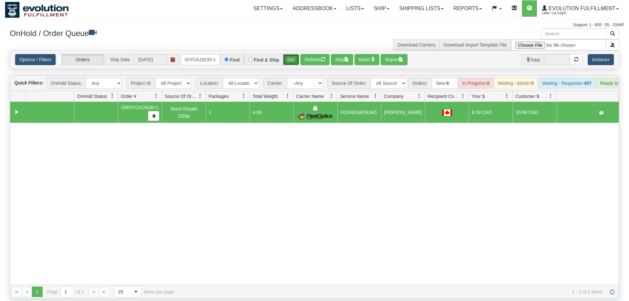
click at [292, 54] on button "Go!" at bounding box center [291, 59] width 16 height 11
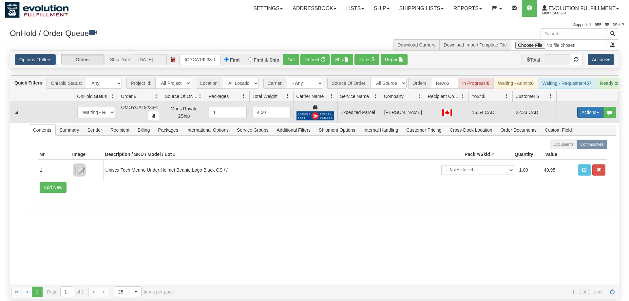
click at [586, 107] on button "Actions" at bounding box center [590, 112] width 26 height 11
click at [570, 146] on link "Ship" at bounding box center [577, 150] width 52 height 9
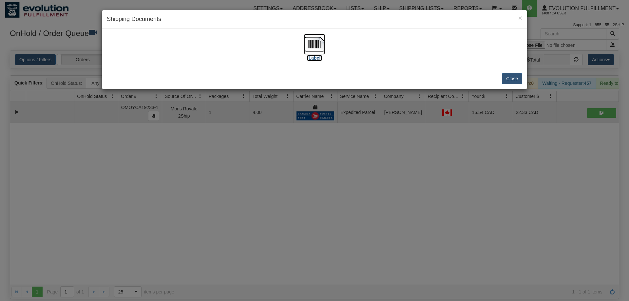
click at [320, 48] on img at bounding box center [314, 44] width 21 height 21
click at [478, 161] on div "× Shipping Documents [Label] Close" at bounding box center [314, 150] width 629 height 301
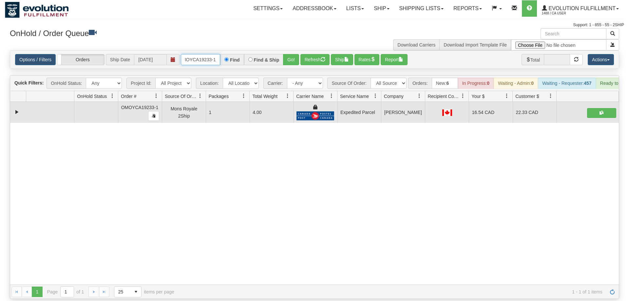
click at [206, 54] on input "OMOYCA19233-1" at bounding box center [200, 59] width 39 height 11
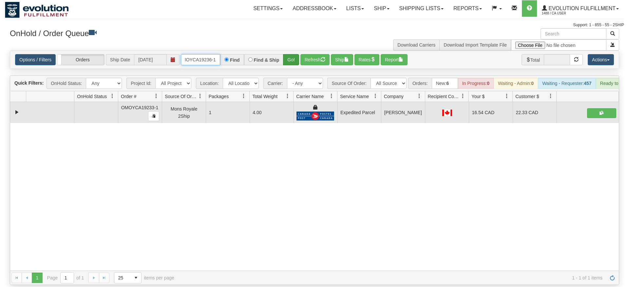
type input "oMOYCA19236-1"
click at [290, 61] on div "Is equal to Is not equal to Contains Does not contains CAD USD EUR ZAR [PERSON_…" at bounding box center [314, 167] width 619 height 234
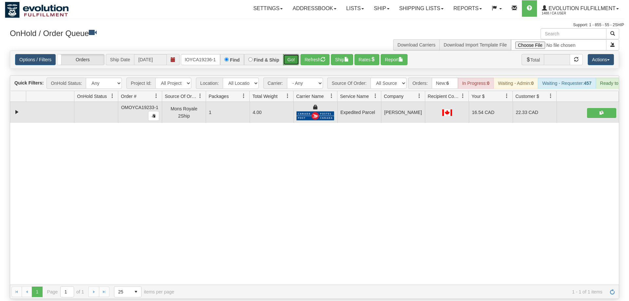
click at [290, 54] on button "Go!" at bounding box center [291, 59] width 16 height 11
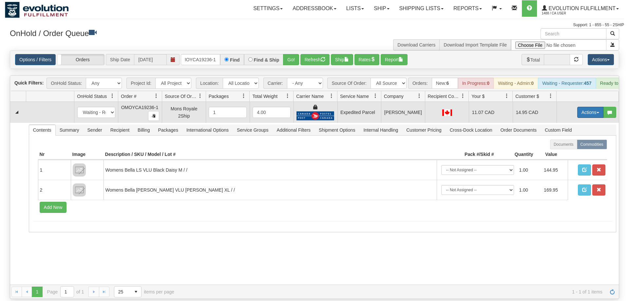
click at [586, 107] on button "Actions" at bounding box center [590, 112] width 26 height 11
click at [583, 146] on link "Ship" at bounding box center [577, 150] width 52 height 9
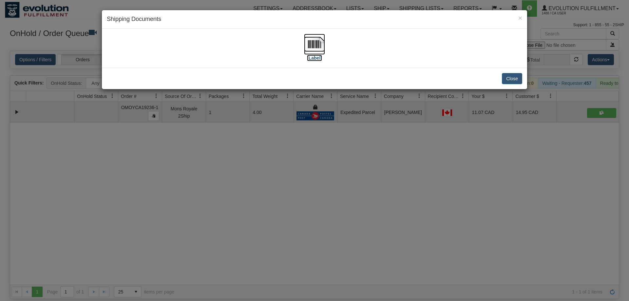
click at [313, 44] on img at bounding box center [314, 44] width 21 height 21
drag, startPoint x: 368, startPoint y: 166, endPoint x: 230, endPoint y: 86, distance: 159.7
click at [366, 163] on div "× Shipping Documents [Label] Close" at bounding box center [314, 150] width 629 height 301
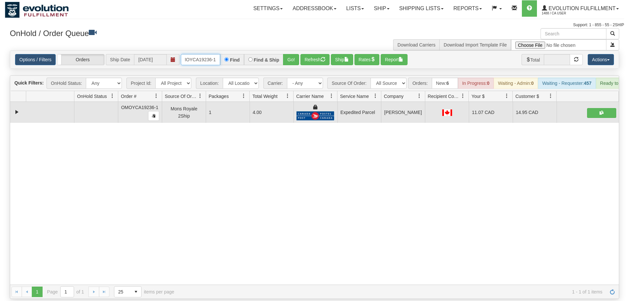
click at [209, 54] on input "oMOYCA19236-1" at bounding box center [200, 59] width 39 height 11
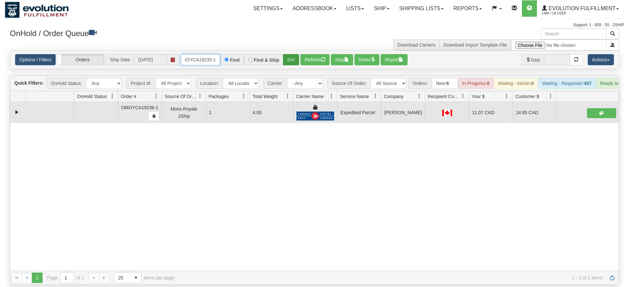
type input "OMOYCA19235-1"
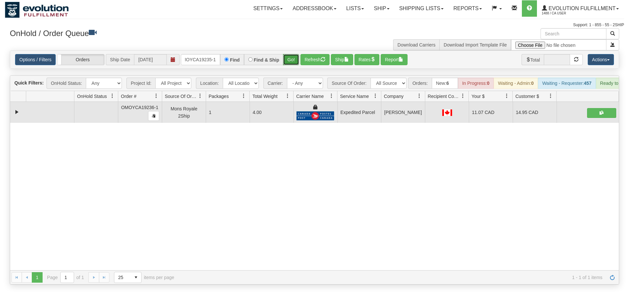
drag, startPoint x: 294, startPoint y: 48, endPoint x: 286, endPoint y: 52, distance: 8.5
click at [293, 60] on div "Is equal to Is not equal to Contains Does not contains CAD USD EUR ZAR [PERSON_…" at bounding box center [314, 167] width 619 height 234
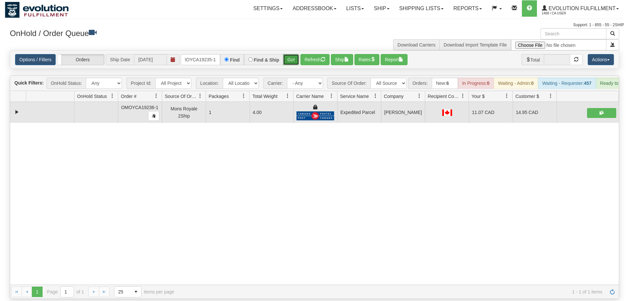
click at [287, 54] on button "Go!" at bounding box center [291, 59] width 16 height 11
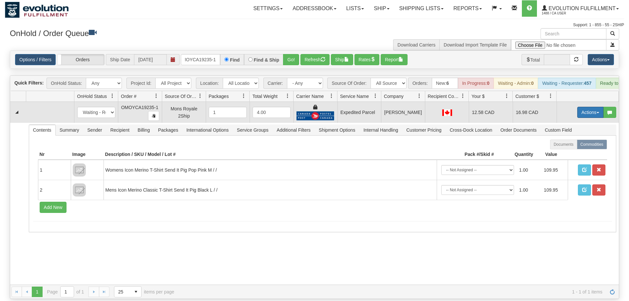
click at [580, 107] on button "Actions" at bounding box center [590, 112] width 26 height 11
click at [567, 148] on span "Ship" at bounding box center [564, 150] width 14 height 5
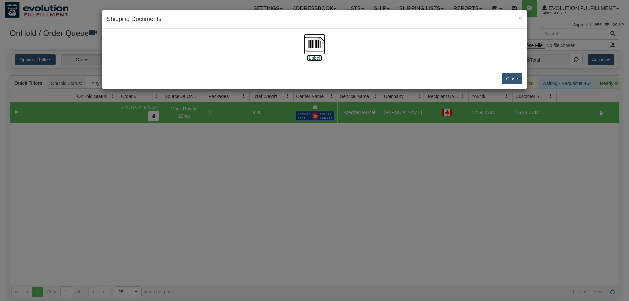
click at [319, 48] on img at bounding box center [314, 44] width 21 height 21
click at [290, 236] on div "× Shipping Documents [Label] Close" at bounding box center [314, 150] width 629 height 301
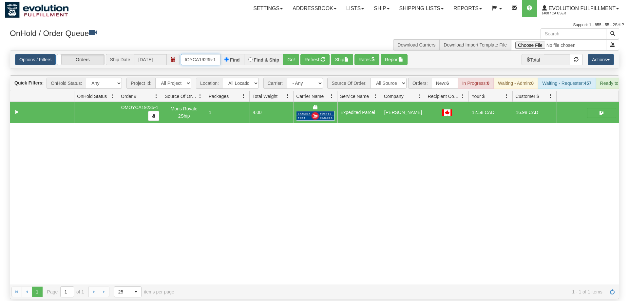
click at [201, 54] on input "OMOYCA19235-1" at bounding box center [200, 59] width 39 height 11
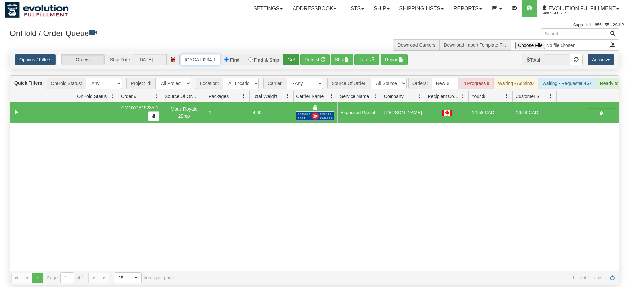
type input "OMOYCA19234-1"
click at [298, 68] on div "Is equal to Is not equal to Contains Does not contains CAD USD EUR ZAR [PERSON_…" at bounding box center [314, 167] width 619 height 234
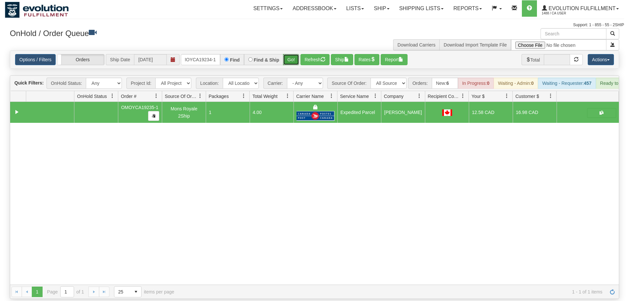
click at [294, 54] on button "Go!" at bounding box center [291, 59] width 16 height 11
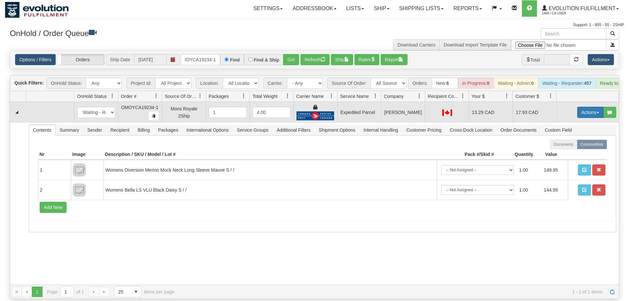
click at [589, 107] on button "Actions" at bounding box center [590, 112] width 26 height 11
click at [581, 146] on link "Ship" at bounding box center [577, 150] width 52 height 9
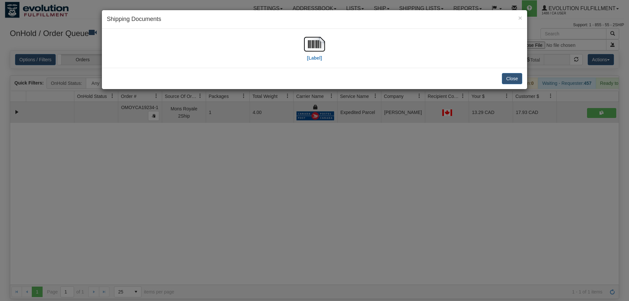
click at [298, 37] on div "[Label]" at bounding box center [314, 48] width 415 height 29
click at [304, 39] on img at bounding box center [314, 44] width 21 height 21
drag, startPoint x: 365, startPoint y: 214, endPoint x: 241, endPoint y: 86, distance: 178.4
click at [363, 212] on div "× Shipping Documents [Label] Close" at bounding box center [314, 150] width 629 height 301
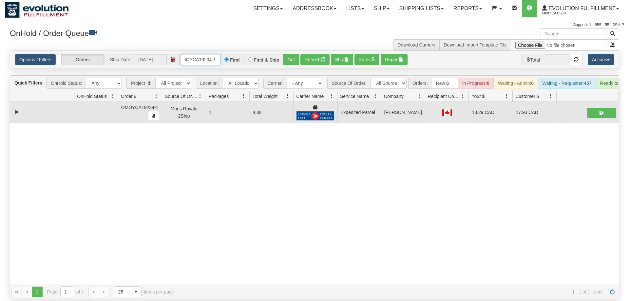
click at [200, 54] on input "OMOYCA19234-1" at bounding box center [200, 59] width 39 height 11
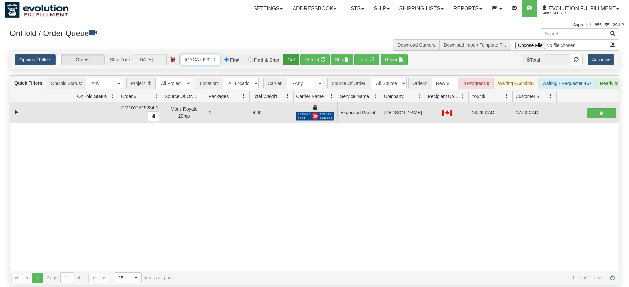
type input "OMOYCA19232-1"
click at [292, 62] on div "Is equal to Is not equal to Contains Does not contains CAD USD EUR ZAR [PERSON_…" at bounding box center [314, 167] width 619 height 234
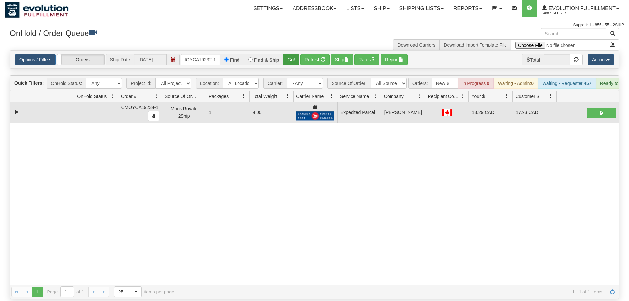
click at [290, 55] on div "Options / Filters Group Shipments Orders Ship Date [DATE] OMOYCA19232-1 Find Fi…" at bounding box center [314, 60] width 609 height 18
click at [290, 54] on button "Go!" at bounding box center [291, 59] width 16 height 11
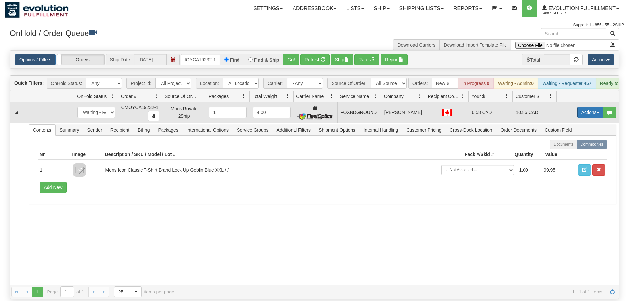
click at [590, 107] on button "Actions" at bounding box center [590, 112] width 26 height 11
click at [581, 146] on link "Ship" at bounding box center [577, 150] width 52 height 9
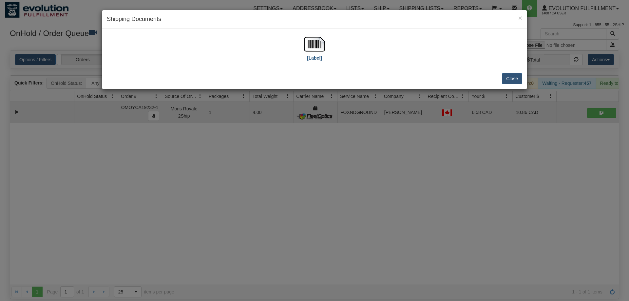
drag, startPoint x: 333, startPoint y: 41, endPoint x: 319, endPoint y: 41, distance: 14.1
click at [331, 41] on div "[Label]" at bounding box center [314, 48] width 415 height 29
click at [319, 41] on img at bounding box center [314, 44] width 21 height 21
drag, startPoint x: 372, startPoint y: 218, endPoint x: 137, endPoint y: 74, distance: 275.7
click at [372, 217] on div "× Shipping Documents [Label] Close" at bounding box center [314, 150] width 629 height 301
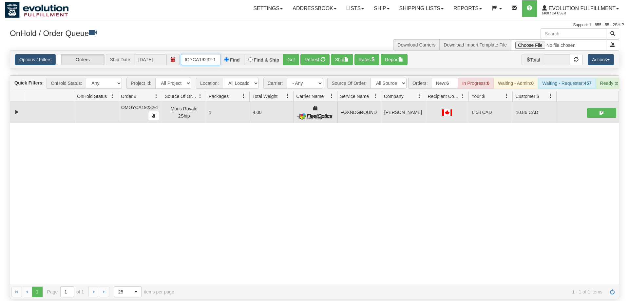
click at [195, 54] on input "OMOYCA19232-1" at bounding box center [200, 59] width 39 height 11
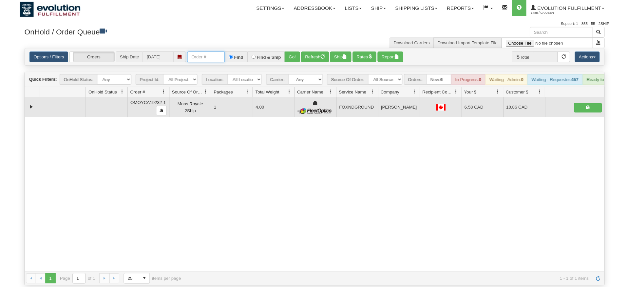
scroll to position [0, 0]
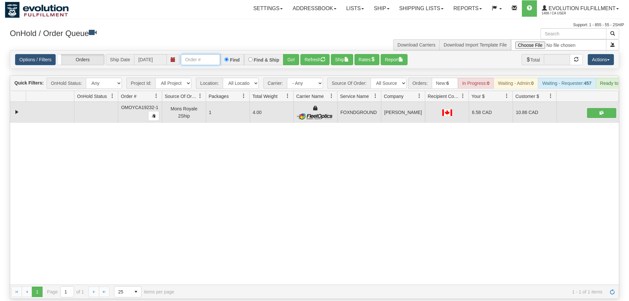
click at [201, 54] on input "text" at bounding box center [200, 59] width 39 height 11
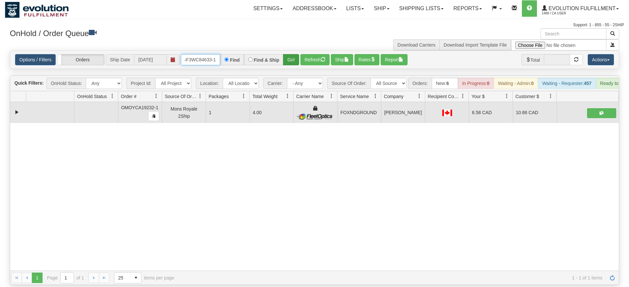
type input "oGF3WC84633-1"
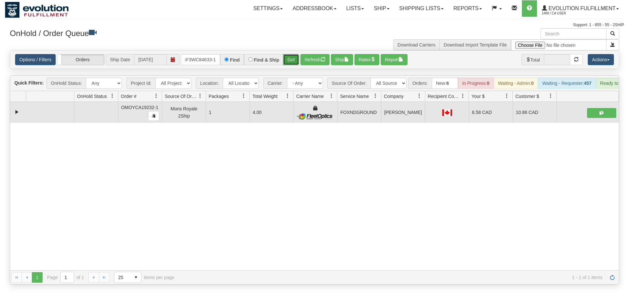
click at [292, 64] on div "Is equal to Is not equal to Contains Does not contains CAD USD EUR ZAR [PERSON_…" at bounding box center [314, 167] width 619 height 234
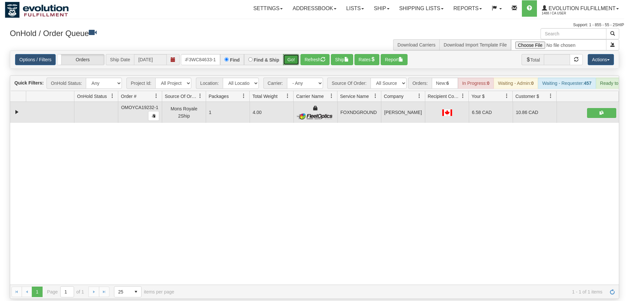
click at [292, 54] on button "Go!" at bounding box center [291, 59] width 16 height 11
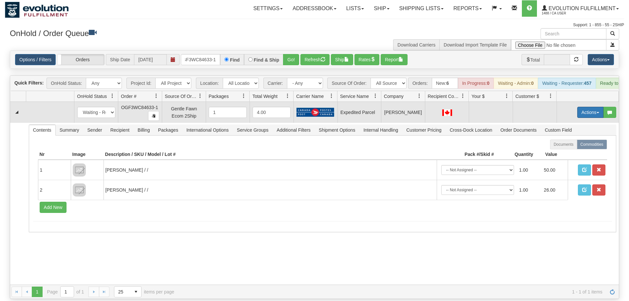
click at [589, 107] on button "Actions" at bounding box center [590, 112] width 26 height 11
click at [575, 139] on span "Rate All Services" at bounding box center [576, 141] width 39 height 5
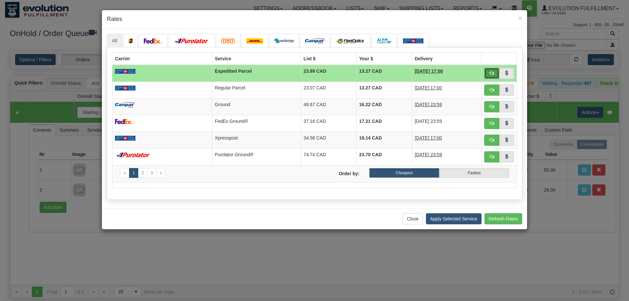
click at [488, 70] on button "button" at bounding box center [491, 73] width 15 height 11
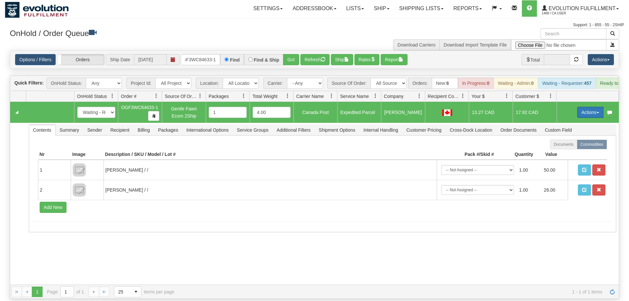
click at [588, 107] on button "Actions" at bounding box center [590, 112] width 26 height 11
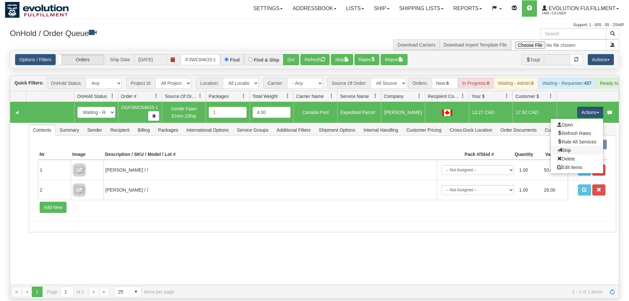
click at [572, 146] on link "Ship" at bounding box center [577, 150] width 52 height 9
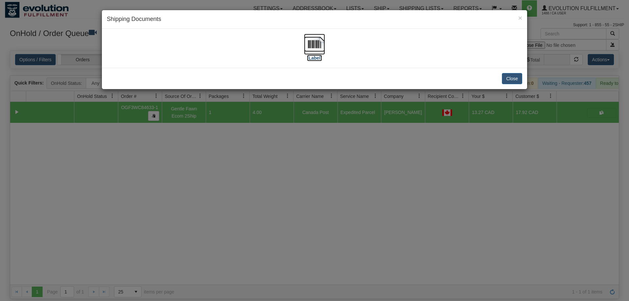
click at [314, 58] on label "[Label]" at bounding box center [314, 58] width 15 height 7
drag, startPoint x: 247, startPoint y: 217, endPoint x: 210, endPoint y: 126, distance: 97.2
click at [247, 216] on div "× Shipping Documents [Label] Close" at bounding box center [314, 150] width 629 height 301
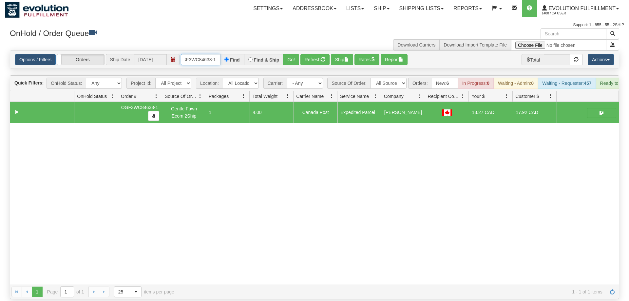
click at [201, 54] on input "oGF3WC84633-1" at bounding box center [200, 59] width 39 height 11
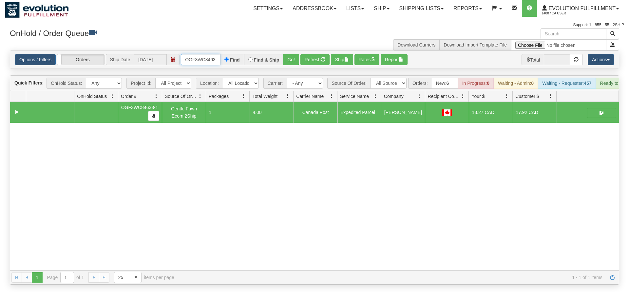
scroll to position [0, 6]
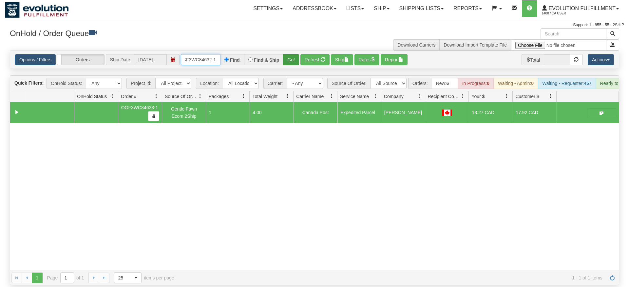
type input "OGF3WC84632-1"
click at [290, 63] on div "Is equal to Is not equal to Contains Does not contains CAD USD EUR ZAR [PERSON_…" at bounding box center [314, 167] width 619 height 234
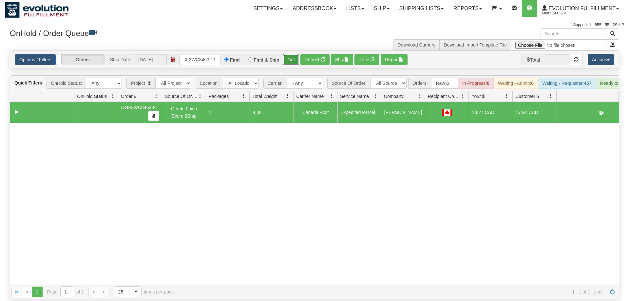
click at [292, 54] on button "Go!" at bounding box center [291, 59] width 16 height 11
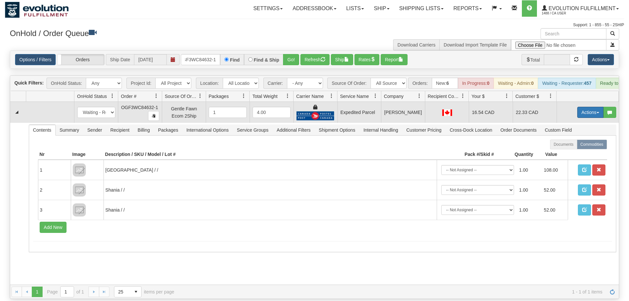
click at [592, 107] on button "Actions" at bounding box center [590, 112] width 26 height 11
click at [576, 146] on link "Ship" at bounding box center [577, 150] width 52 height 9
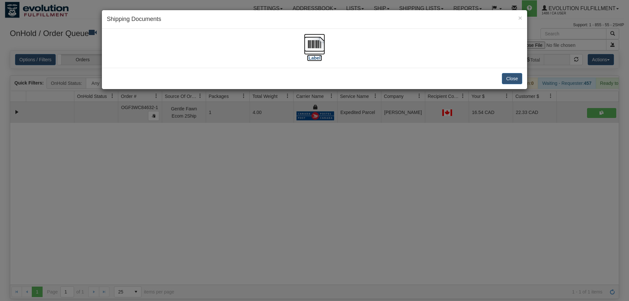
click at [317, 45] on img at bounding box center [314, 44] width 21 height 21
drag, startPoint x: 236, startPoint y: 159, endPoint x: 203, endPoint y: 72, distance: 93.1
click at [235, 159] on div "× Shipping Documents [Label] Close" at bounding box center [314, 150] width 629 height 301
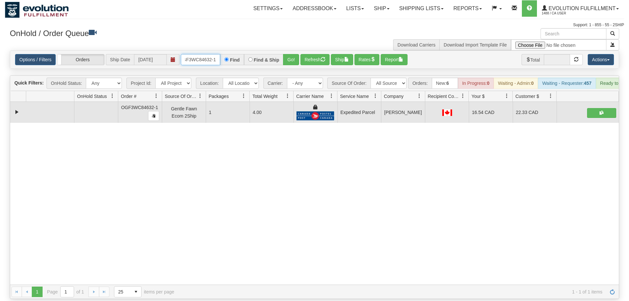
click at [204, 54] on input "OGF3WC84632-1" at bounding box center [200, 59] width 39 height 11
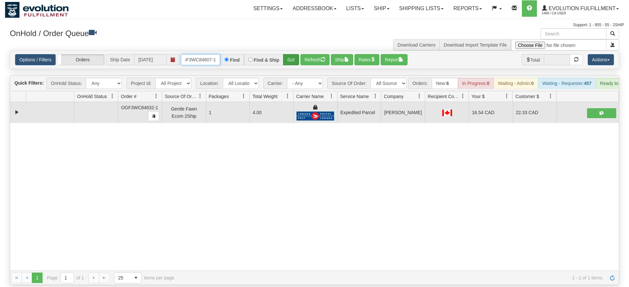
type input "OGF3WC84607-1"
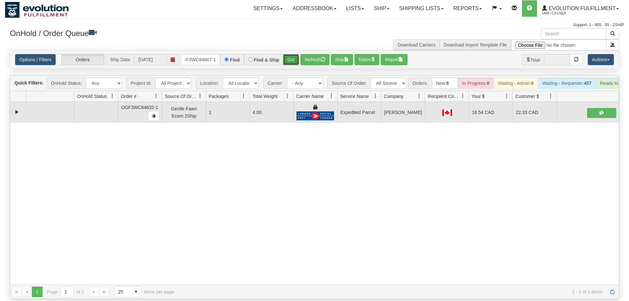
drag, startPoint x: 295, startPoint y: 47, endPoint x: 294, endPoint y: 51, distance: 4.6
click at [295, 60] on div "Is equal to Is not equal to Contains Does not contains CAD USD EUR ZAR [PERSON_…" at bounding box center [314, 174] width 619 height 249
click at [293, 54] on button "Go!" at bounding box center [291, 59] width 16 height 11
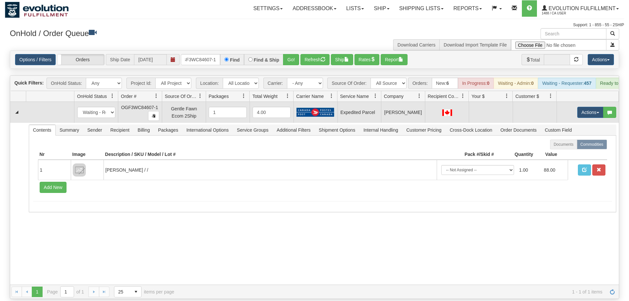
click at [590, 112] on td "Actions Open Refresh Rates Rate All Services Ship Delete Edit Items" at bounding box center [588, 112] width 62 height 21
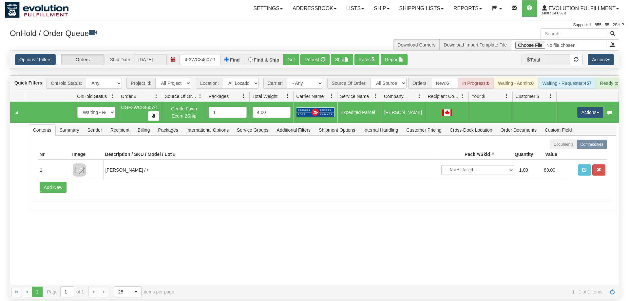
click at [593, 109] on td "Actions Open Refresh Rates Rate All Services Ship Delete Edit Items" at bounding box center [588, 112] width 62 height 21
click at [594, 107] on button "Actions" at bounding box center [590, 112] width 26 height 11
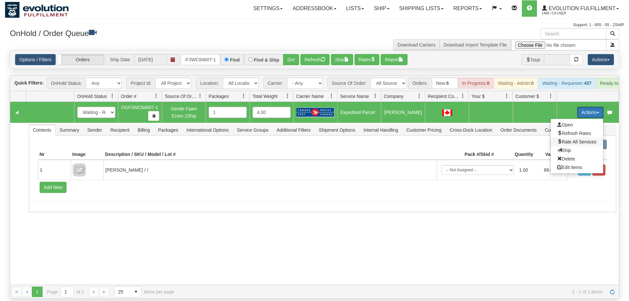
click at [583, 139] on span "Rate All Services" at bounding box center [576, 141] width 39 height 5
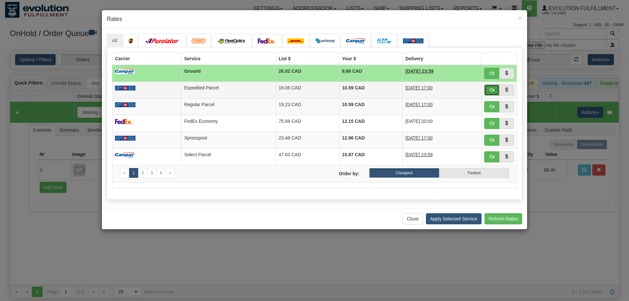
click at [493, 90] on span "button" at bounding box center [491, 89] width 5 height 5
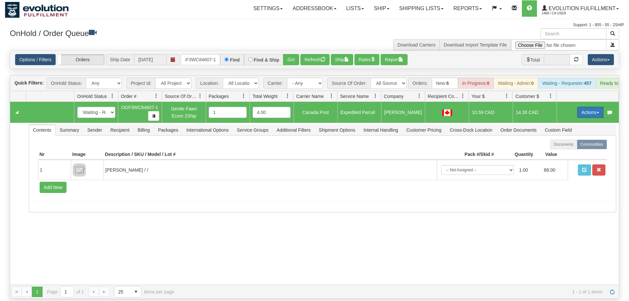
click at [579, 107] on button "Actions" at bounding box center [590, 112] width 26 height 11
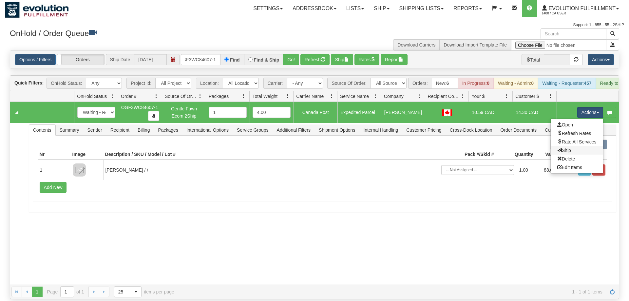
click at [570, 146] on link "Ship" at bounding box center [577, 150] width 52 height 9
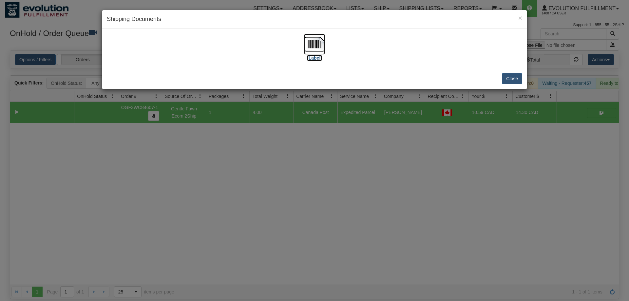
click at [312, 50] on img at bounding box center [314, 44] width 21 height 21
drag, startPoint x: 373, startPoint y: 141, endPoint x: 189, endPoint y: 67, distance: 198.9
click at [372, 139] on div "× Shipping Documents [Label] Close" at bounding box center [314, 150] width 629 height 301
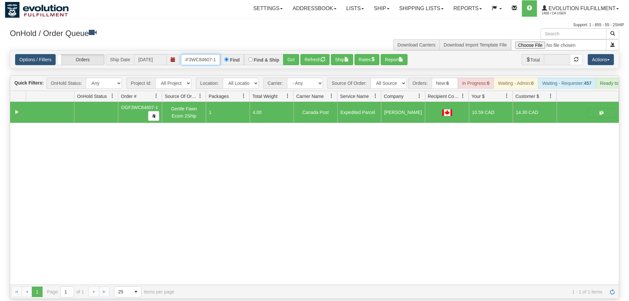
click at [198, 54] on input "OGF3WC84607-1" at bounding box center [200, 59] width 39 height 11
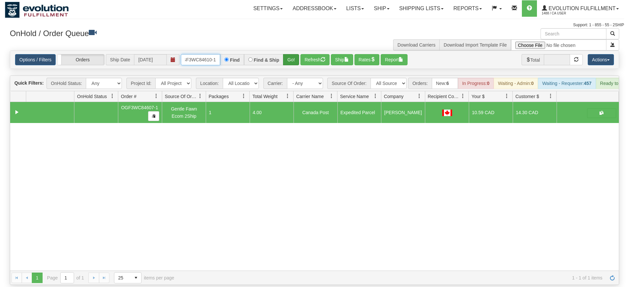
type input "OGF3WC84610-1"
click at [292, 64] on div "Is equal to Is not equal to Contains Does not contains CAD USD EUR ZAR [PERSON_…" at bounding box center [314, 167] width 619 height 234
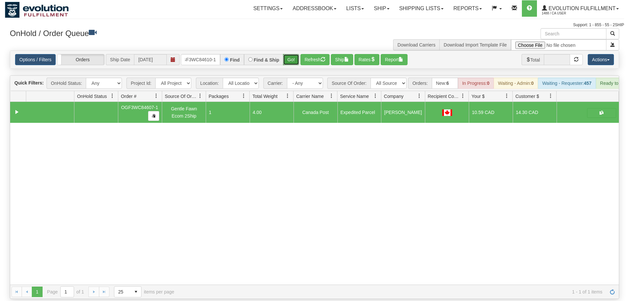
click at [290, 54] on button "Go!" at bounding box center [291, 59] width 16 height 11
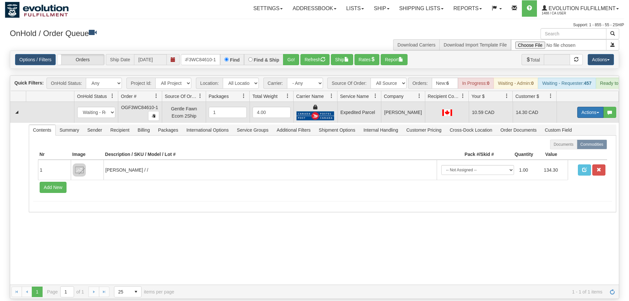
click at [588, 107] on button "Actions" at bounding box center [590, 112] width 26 height 11
click at [570, 146] on link "Ship" at bounding box center [577, 150] width 52 height 9
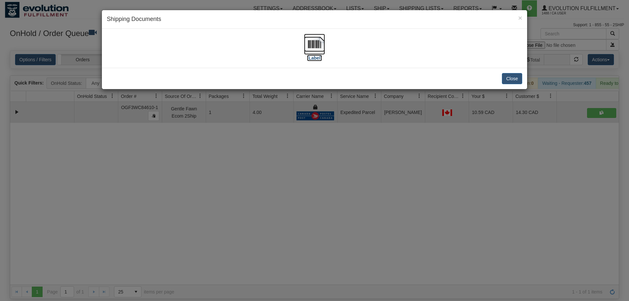
click at [316, 47] on img at bounding box center [314, 44] width 21 height 21
click at [404, 263] on div "× Shipping Documents [Label] Close" at bounding box center [314, 150] width 629 height 301
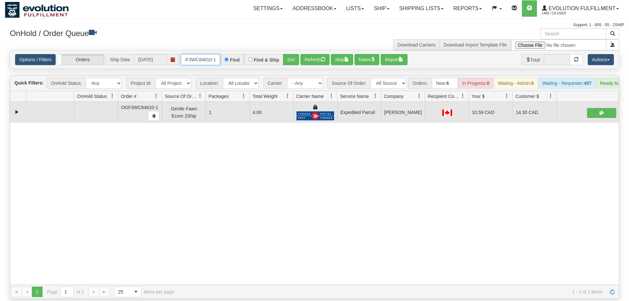
click at [202, 54] on input "OGF3WC84610-1" at bounding box center [200, 59] width 39 height 11
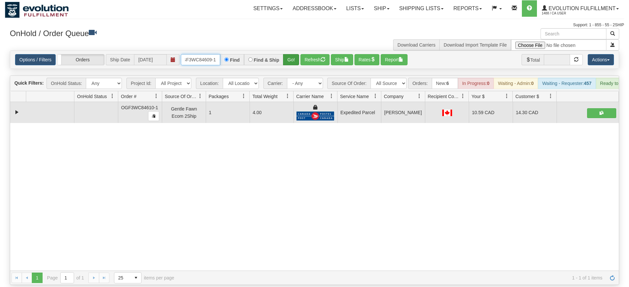
type input "OGF3WC84609-1"
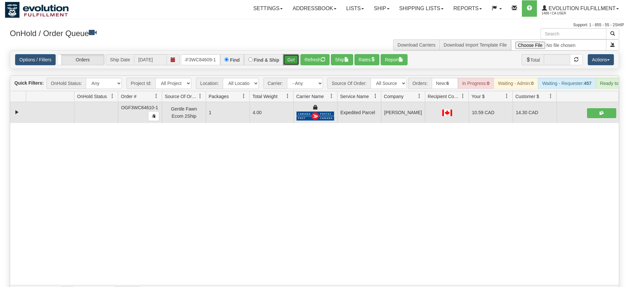
drag, startPoint x: 286, startPoint y: 49, endPoint x: 286, endPoint y: 64, distance: 15.1
click at [286, 64] on div "Is equal to Is not equal to Contains Does not contains CAD USD EUR ZAR [PERSON_…" at bounding box center [314, 174] width 619 height 249
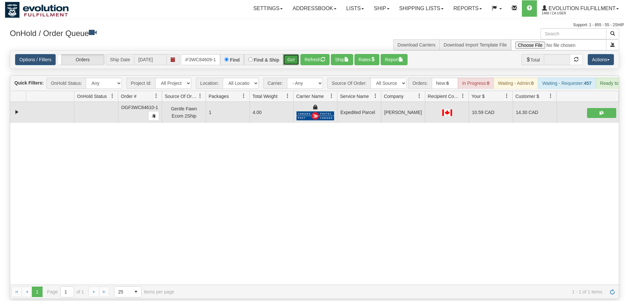
click at [287, 54] on button "Go!" at bounding box center [291, 59] width 16 height 11
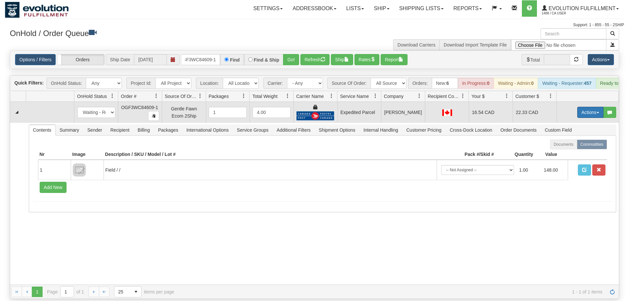
click at [586, 107] on button "Actions" at bounding box center [590, 112] width 26 height 11
click at [571, 146] on link "Ship" at bounding box center [577, 150] width 52 height 9
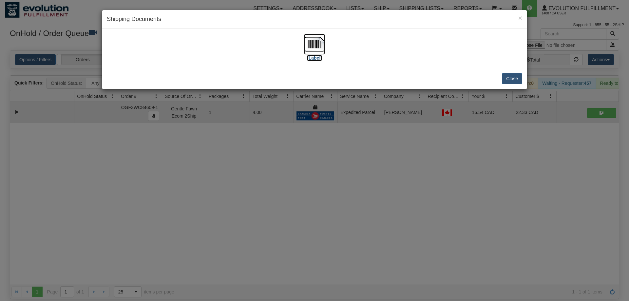
click at [311, 46] on img at bounding box center [314, 44] width 21 height 21
